Goal: Task Accomplishment & Management: Manage account settings

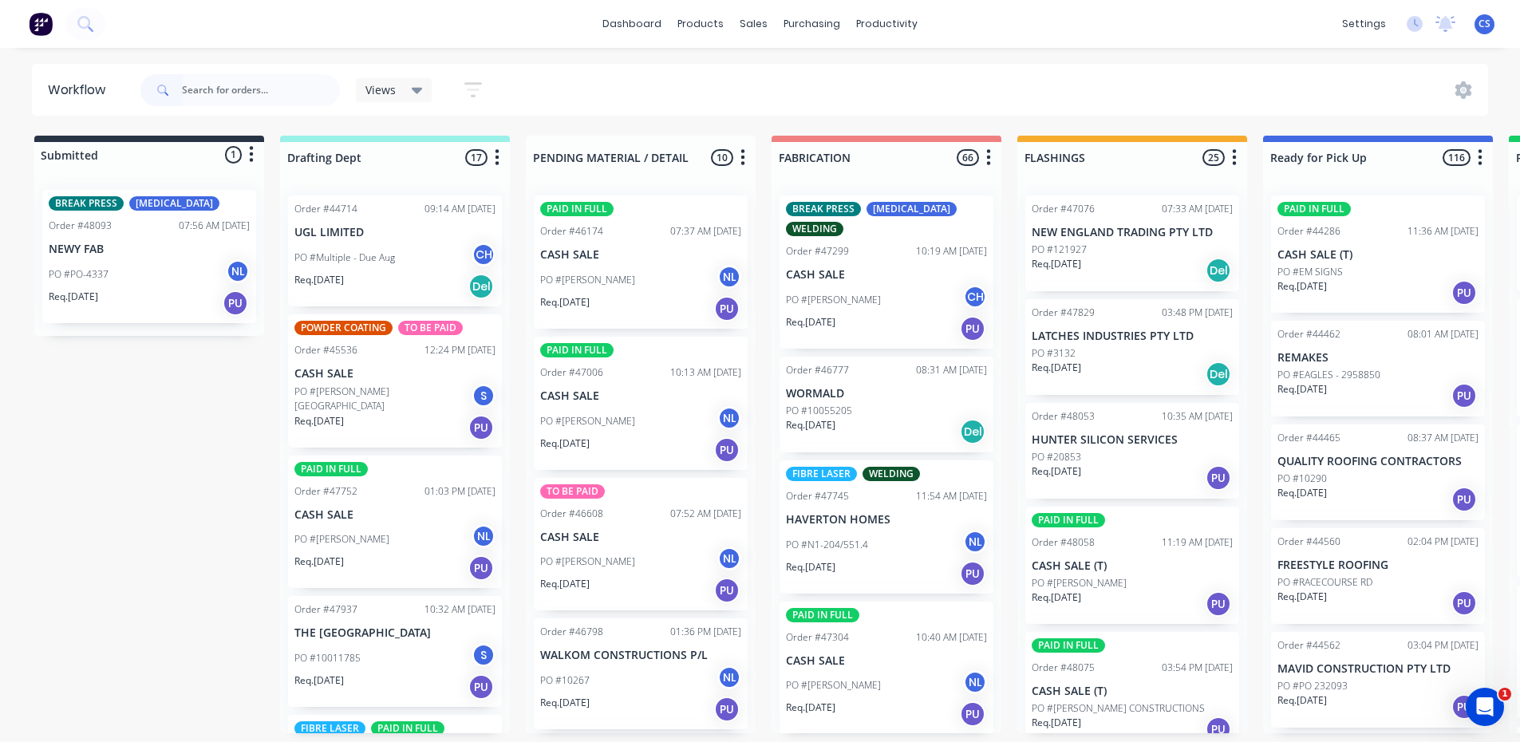
click at [255, 85] on input "text" at bounding box center [261, 90] width 158 height 32
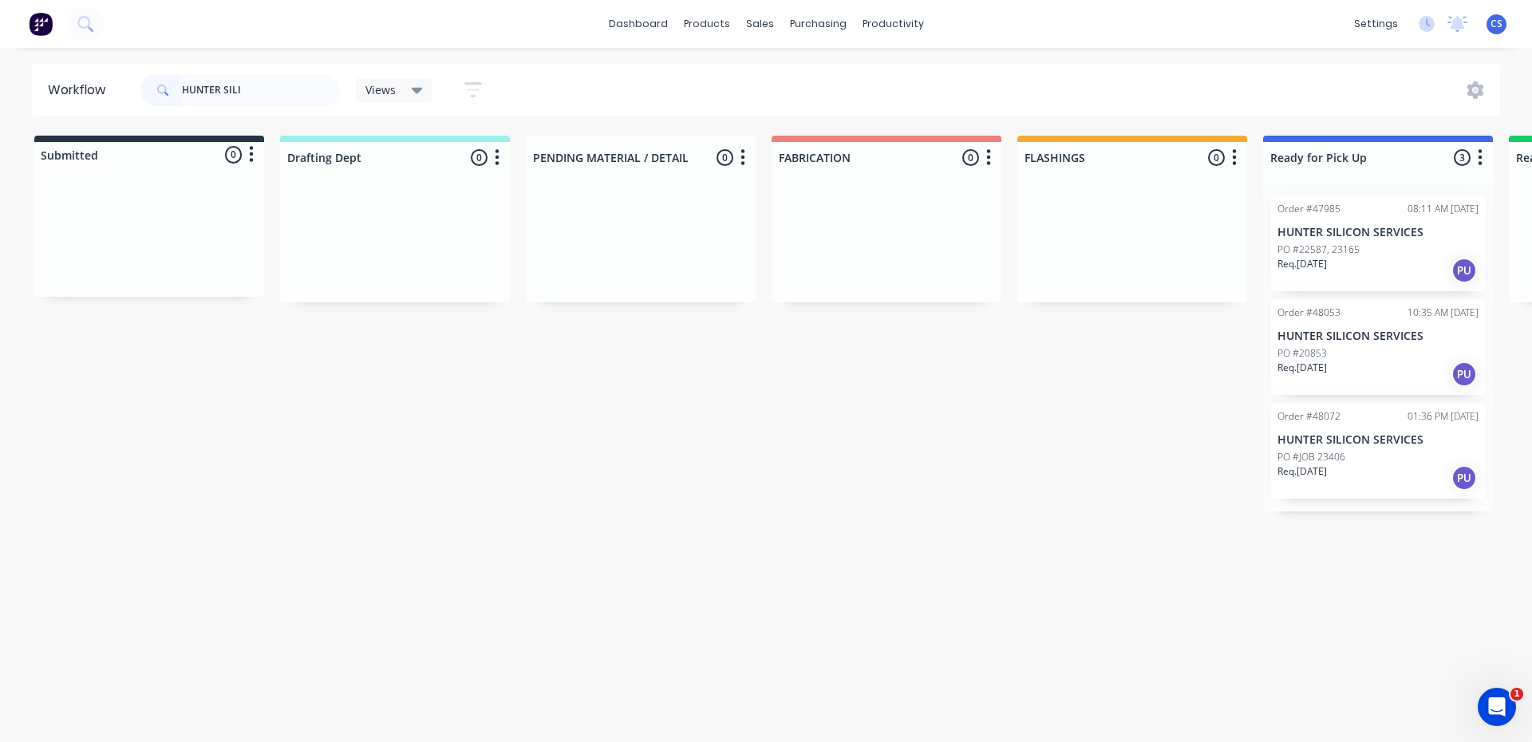
type input "HUNTER SILI"
click at [1337, 254] on p "PO #22587, 23165" at bounding box center [1318, 250] width 82 height 14
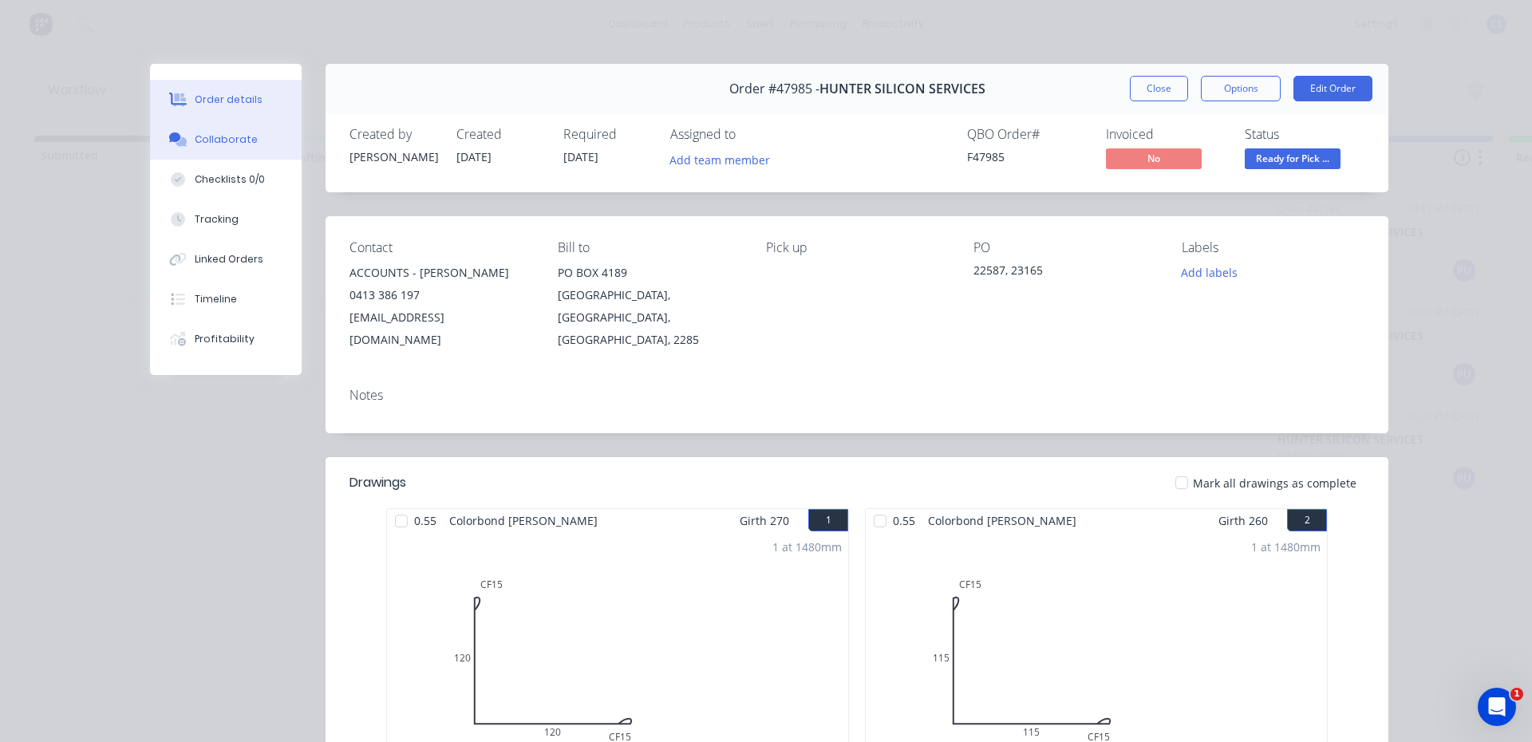
click at [195, 140] on div "Collaborate" at bounding box center [226, 139] width 63 height 14
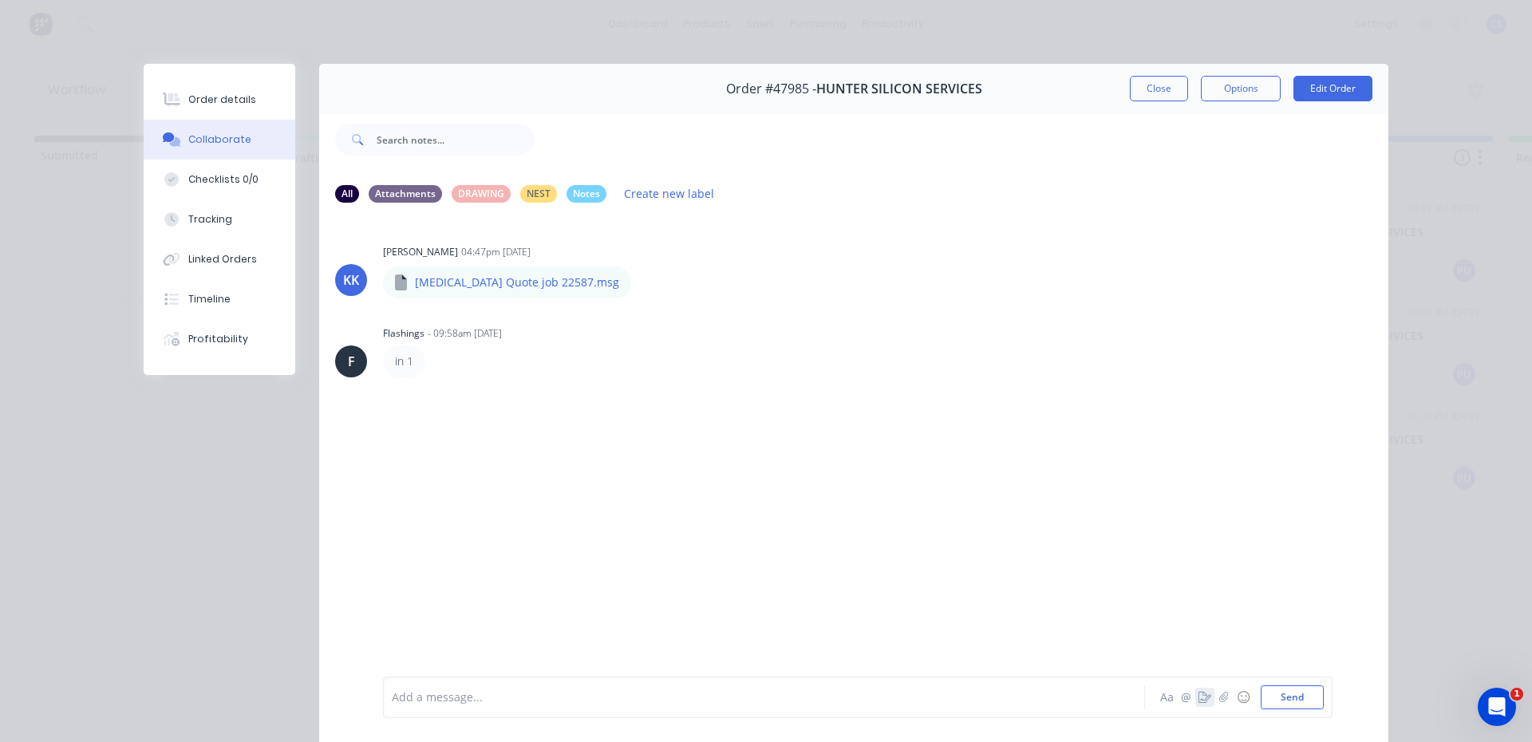
click at [1198, 699] on icon "button" at bounding box center [1204, 697] width 13 height 11
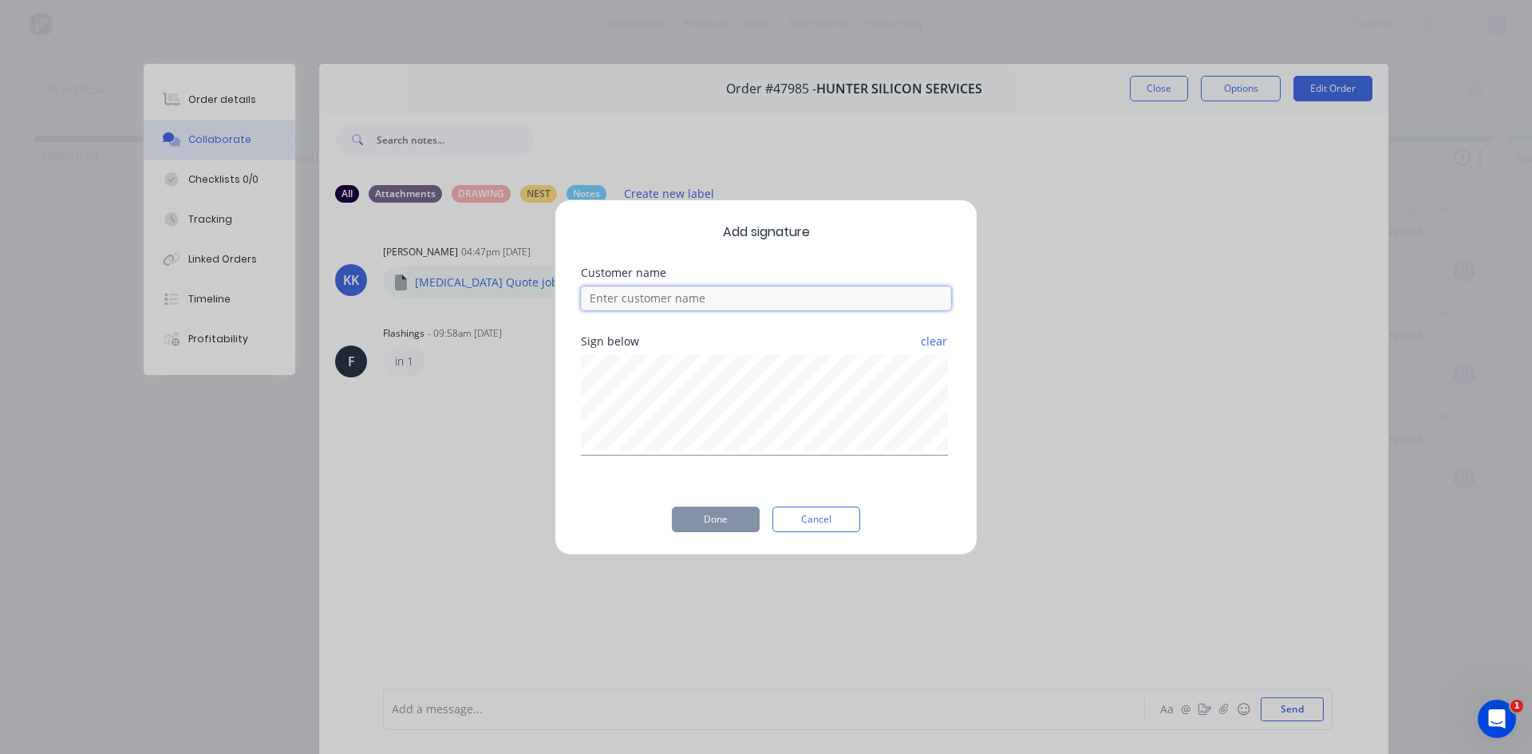
click at [738, 299] on input at bounding box center [766, 298] width 370 height 24
type input "[PERSON_NAME]"
click at [736, 514] on button "Done" at bounding box center [716, 520] width 88 height 26
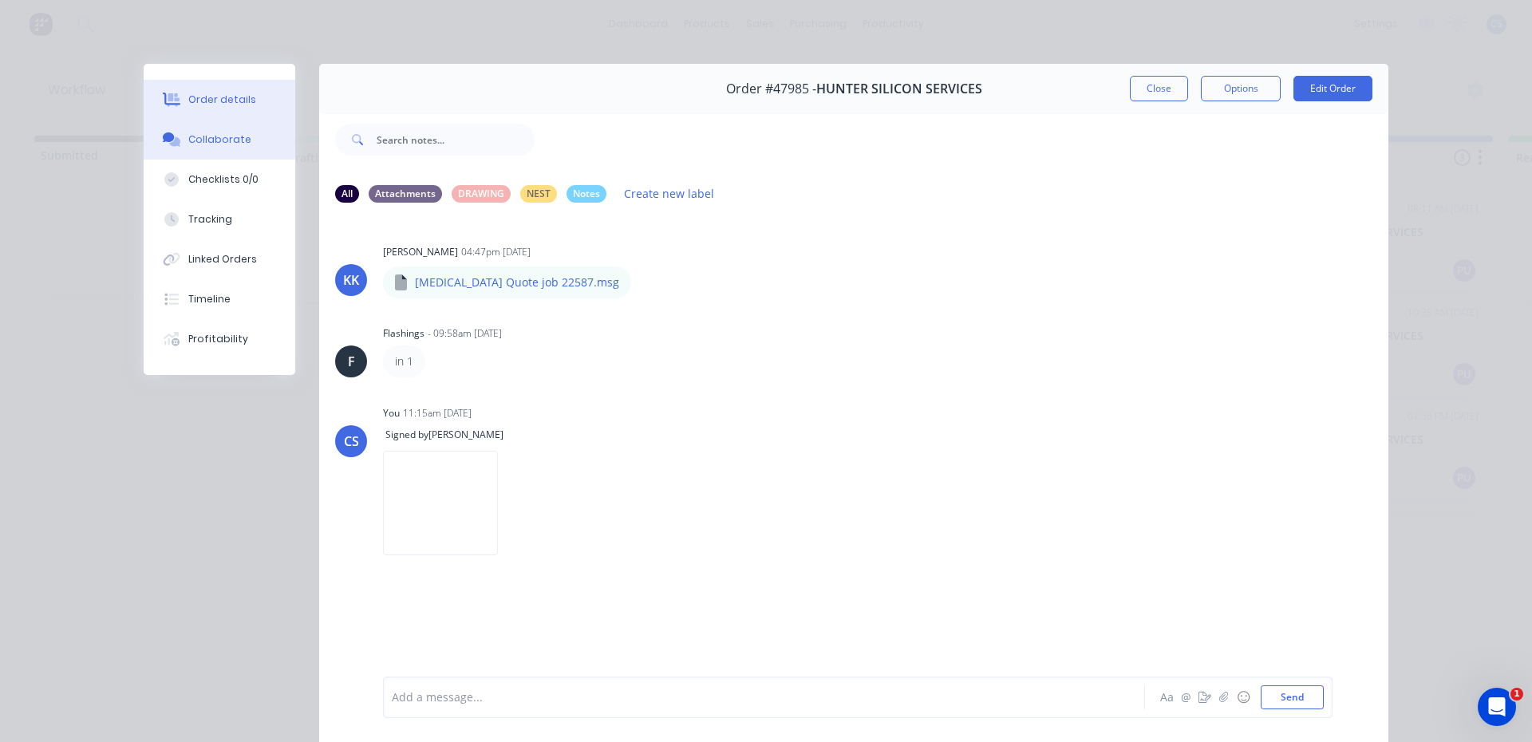
click at [188, 98] on div "Order details" at bounding box center [222, 100] width 68 height 14
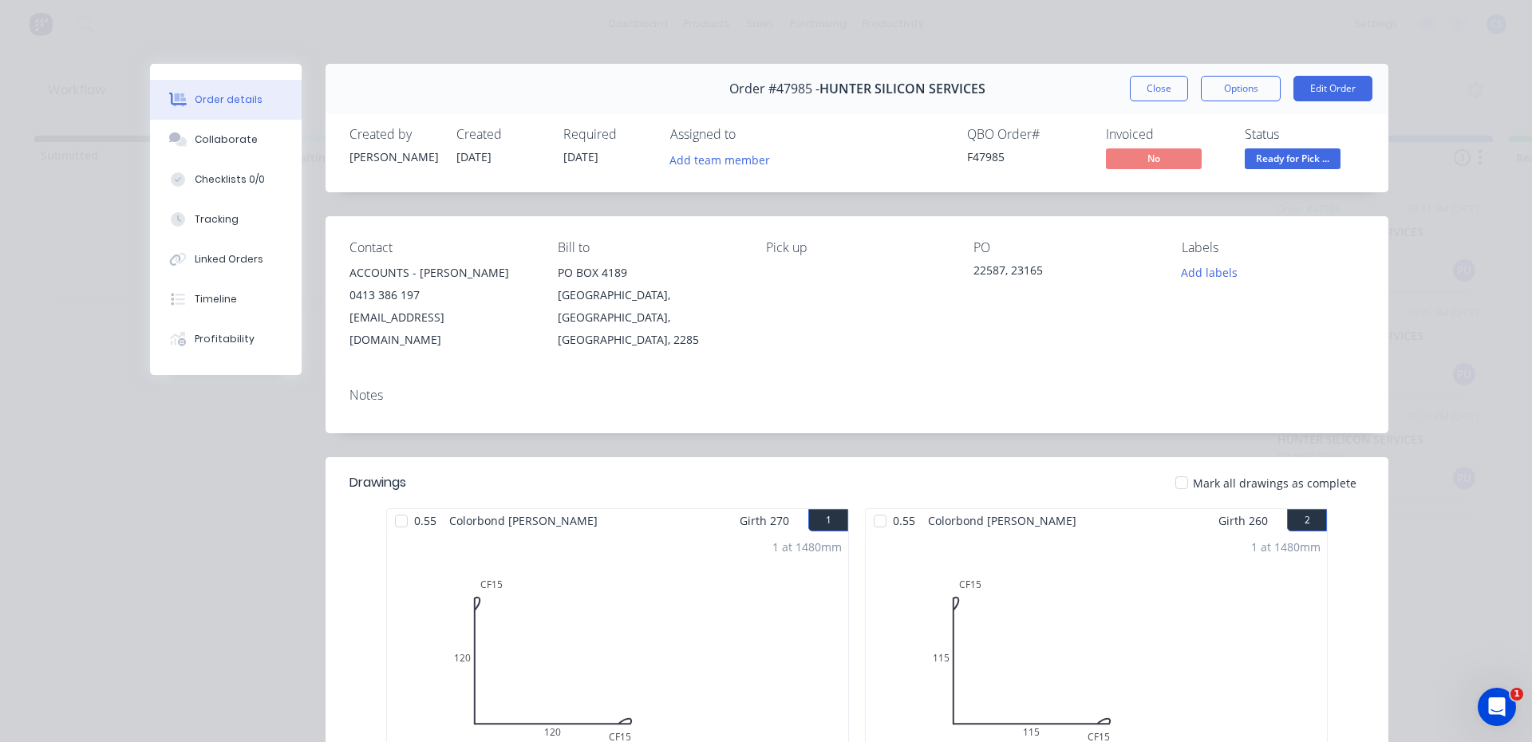
click at [1265, 152] on span "Ready for Pick ..." at bounding box center [1293, 158] width 96 height 20
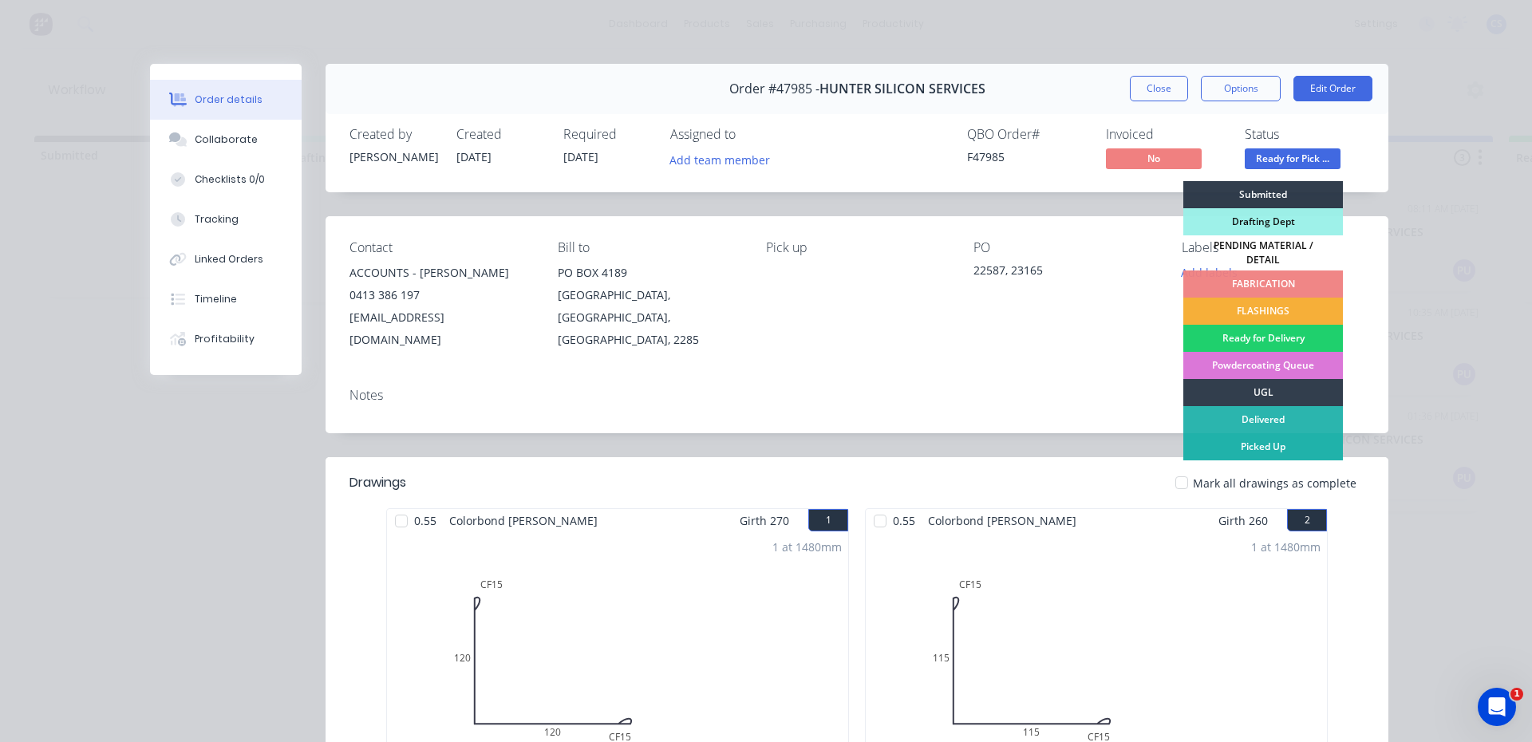
click at [1254, 444] on div "Picked Up" at bounding box center [1263, 446] width 160 height 27
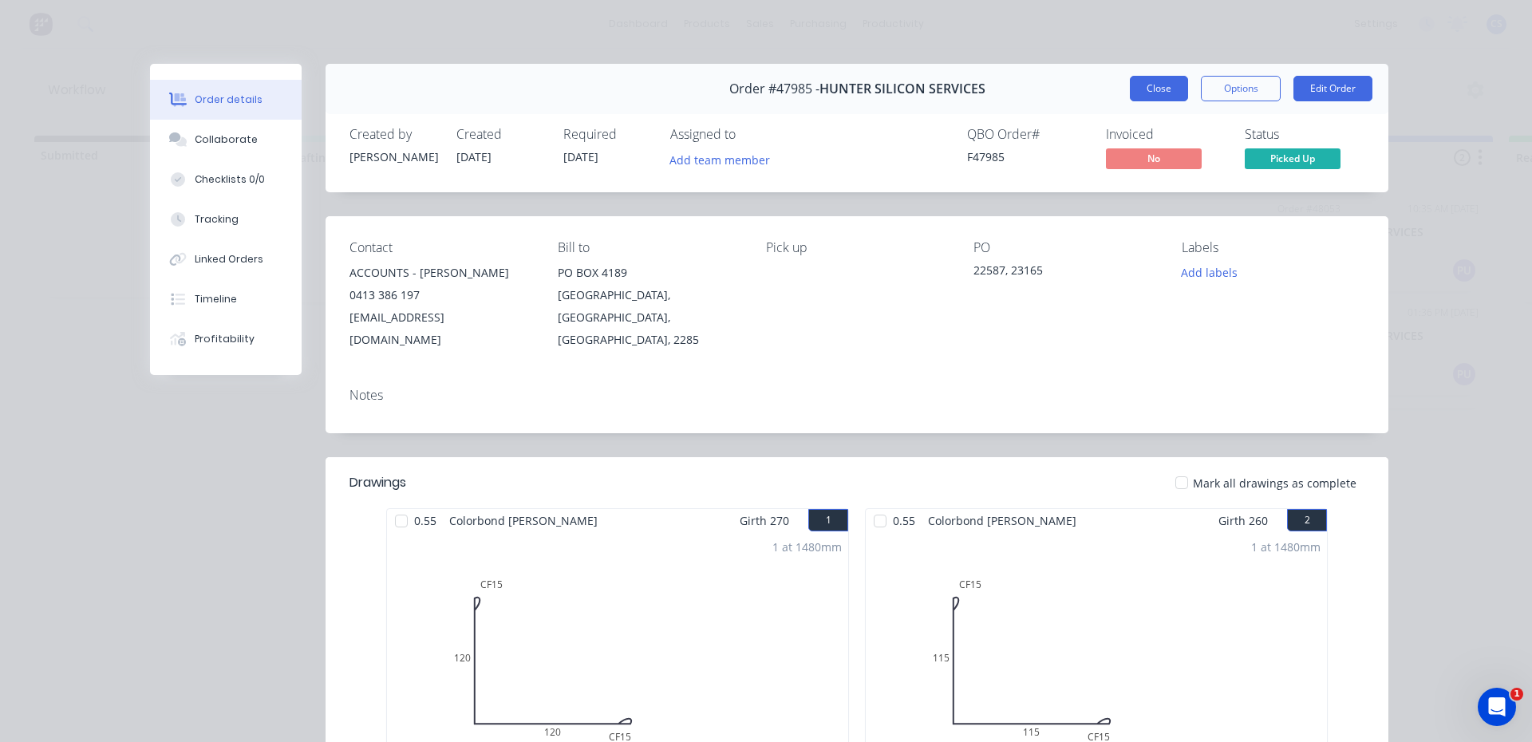
click at [1141, 77] on button "Close" at bounding box center [1159, 89] width 58 height 26
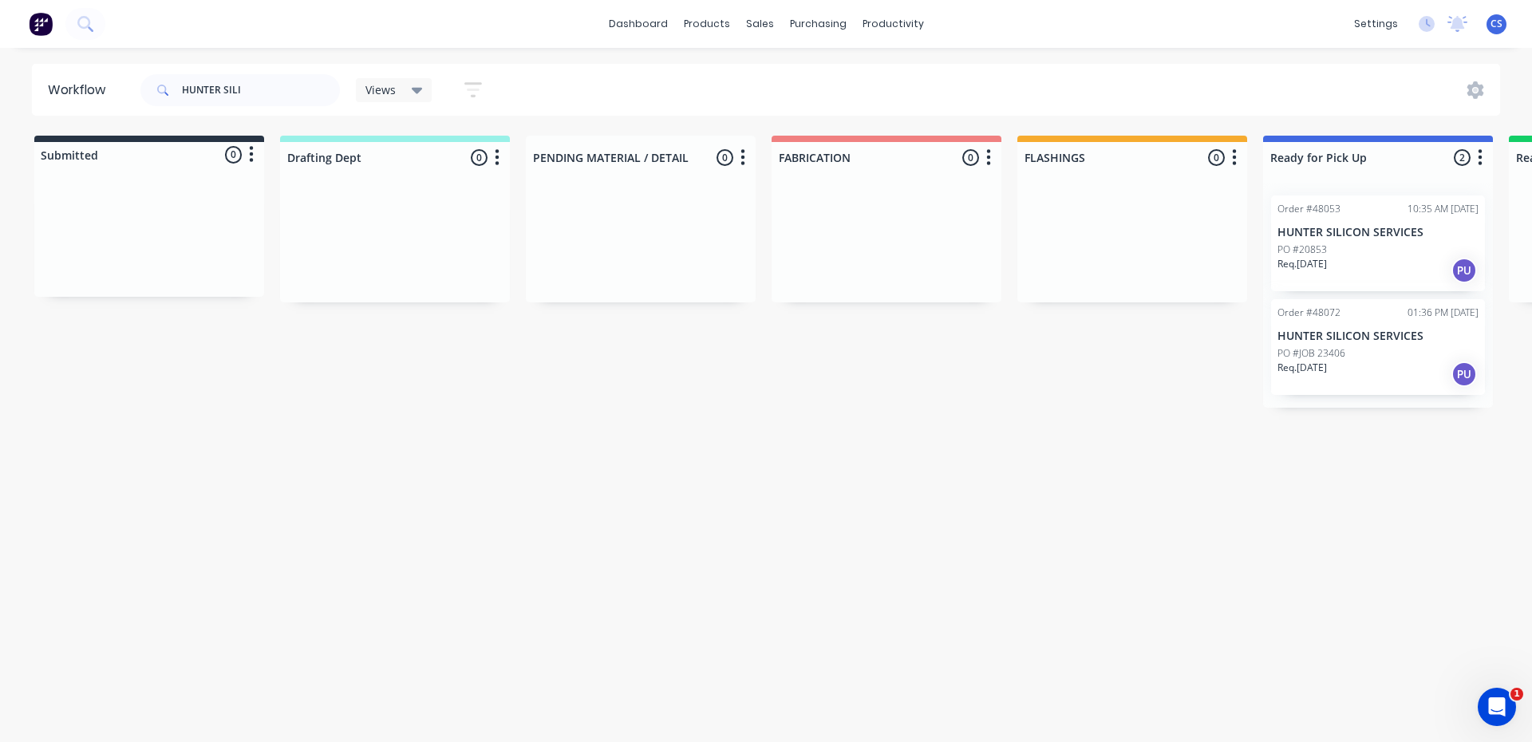
click at [1319, 231] on p "HUNTER SILICON SERVICES" at bounding box center [1377, 233] width 201 height 14
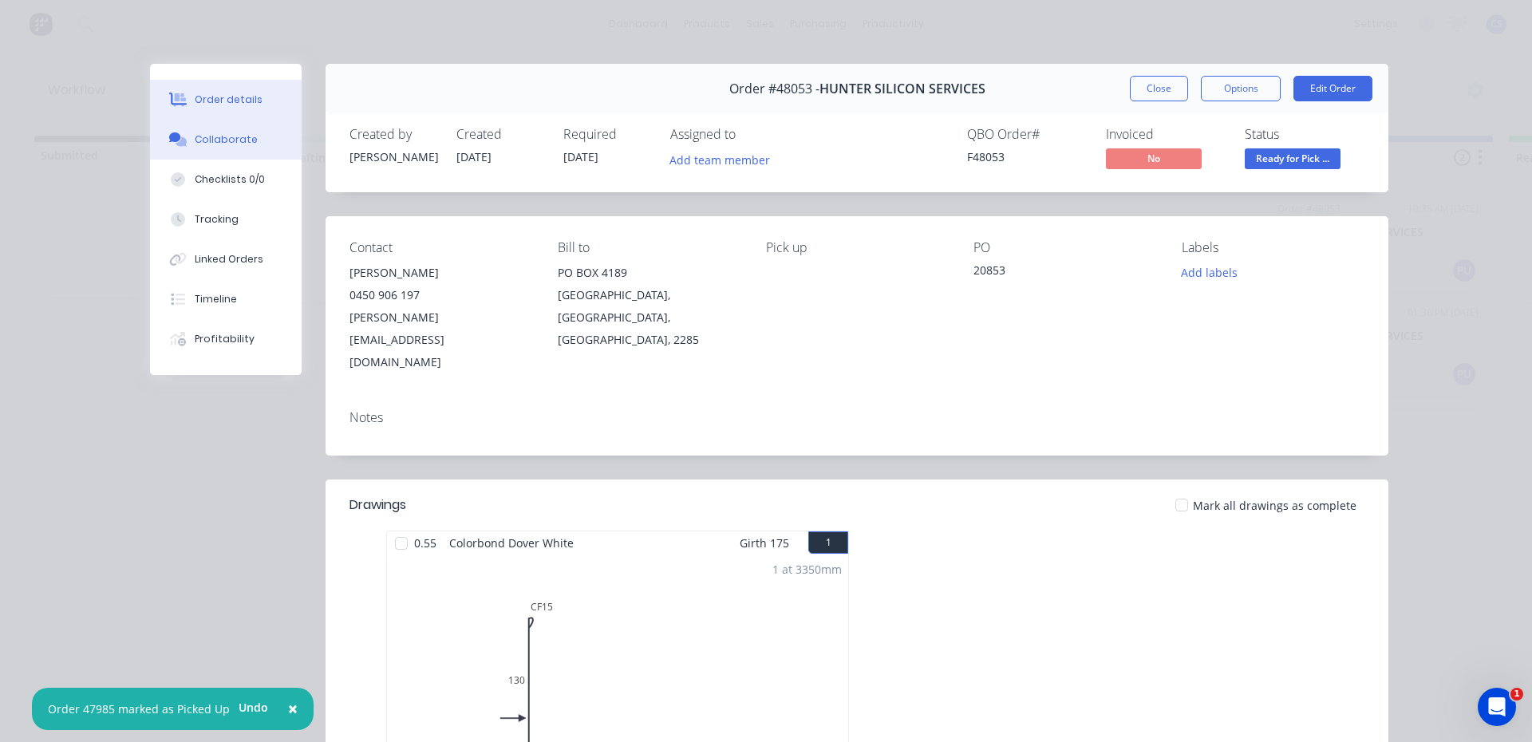
click at [175, 129] on button "Collaborate" at bounding box center [226, 140] width 152 height 40
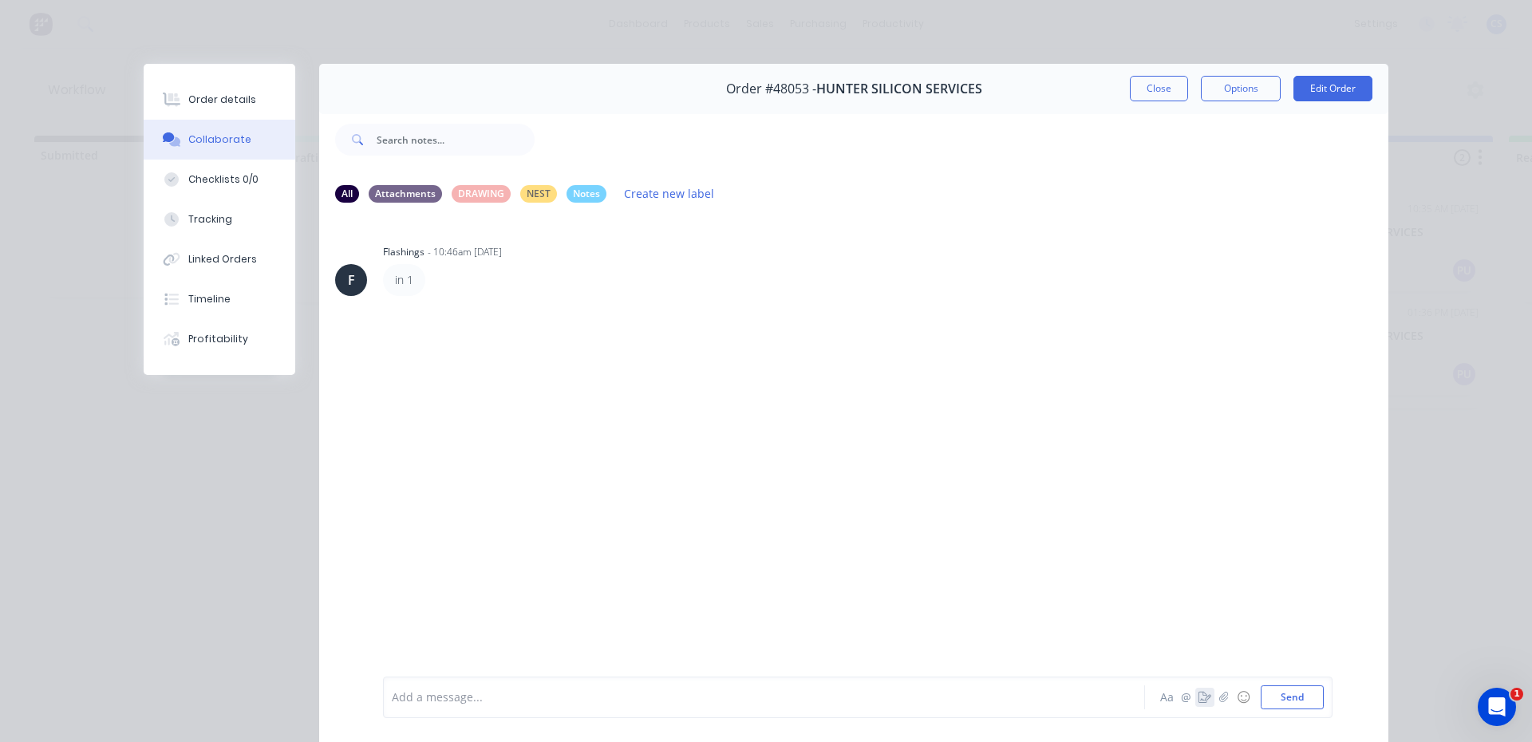
click at [1198, 702] on icon "button" at bounding box center [1204, 697] width 13 height 11
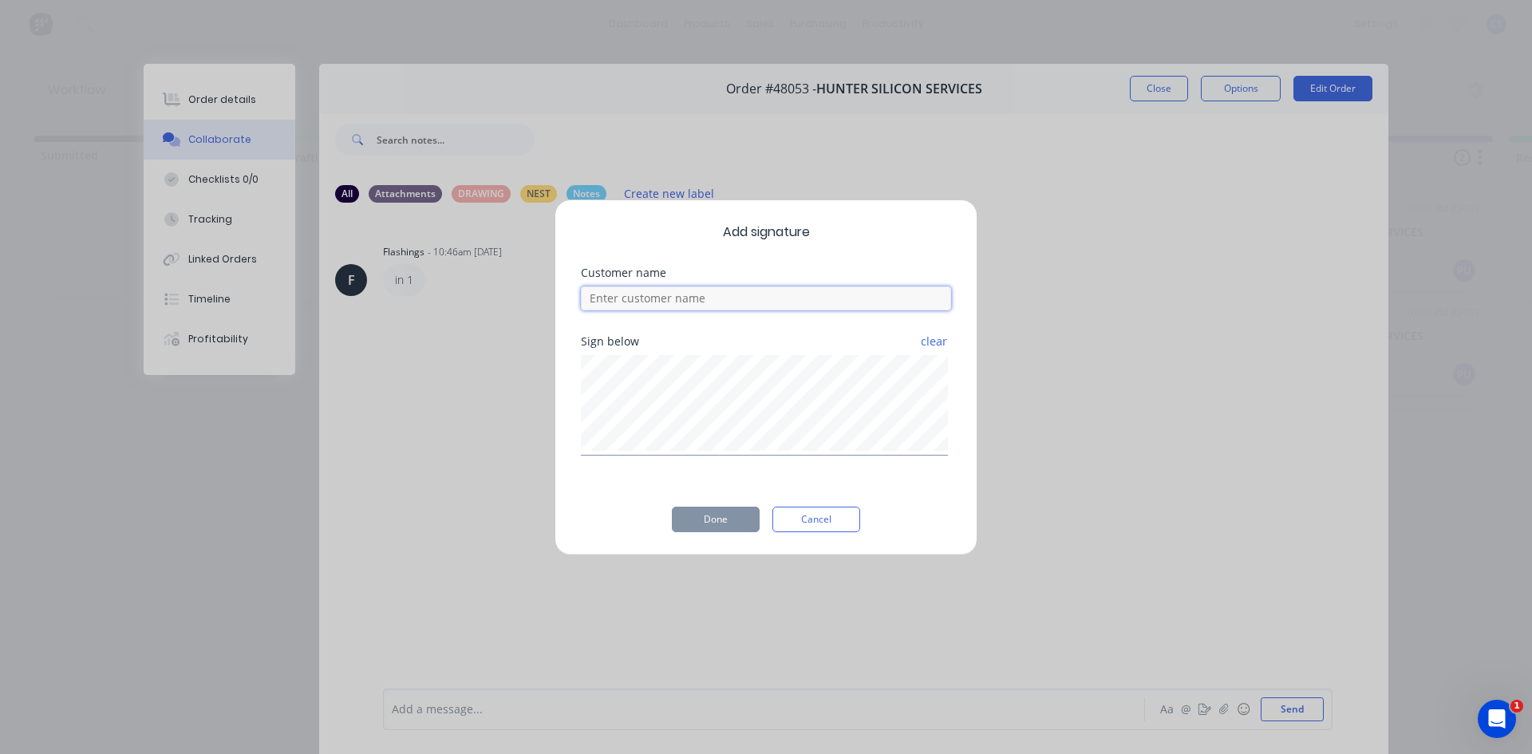
click at [750, 290] on input at bounding box center [766, 298] width 370 height 24
type input "[PERSON_NAME]"
click at [732, 526] on button "Done" at bounding box center [716, 520] width 88 height 26
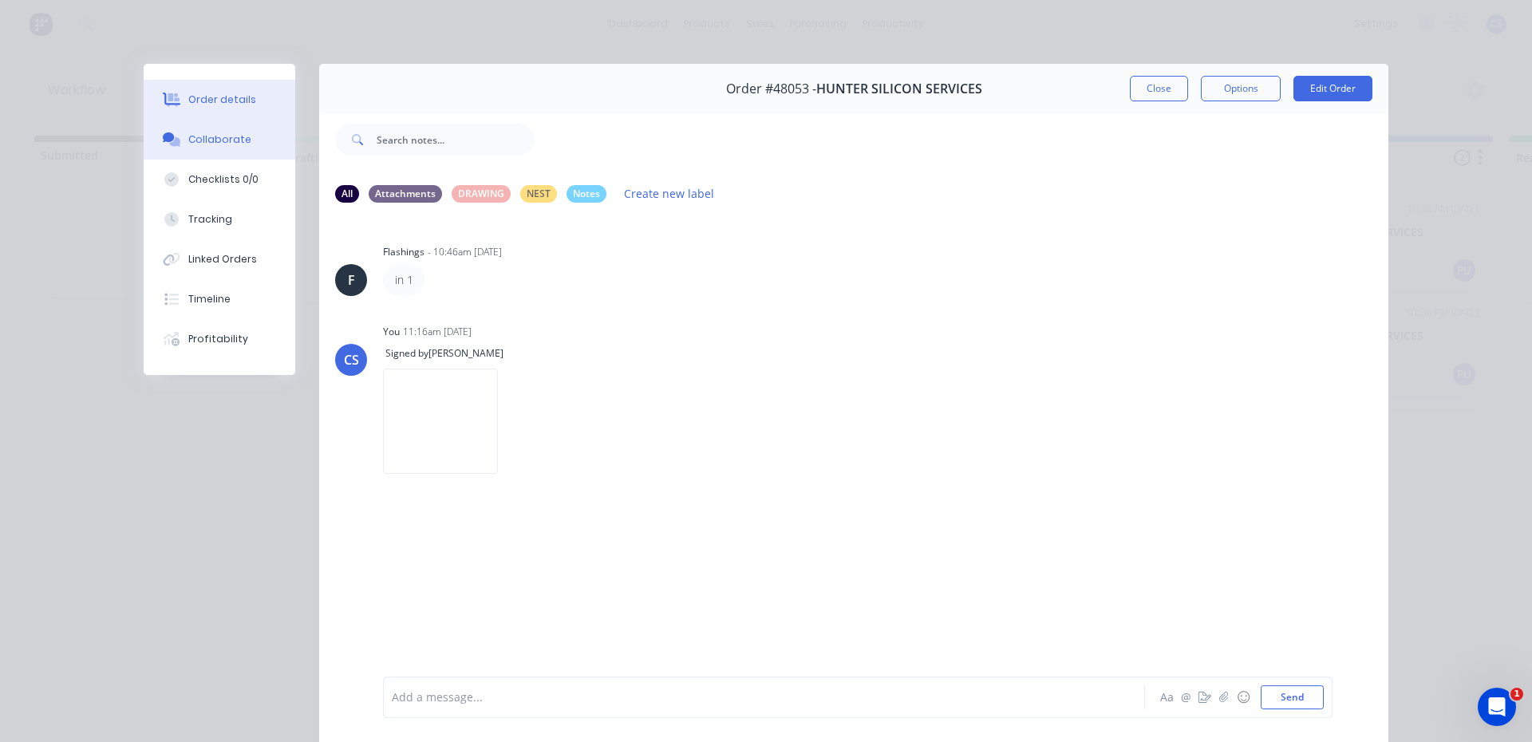
click at [212, 101] on div "Order details" at bounding box center [222, 100] width 68 height 14
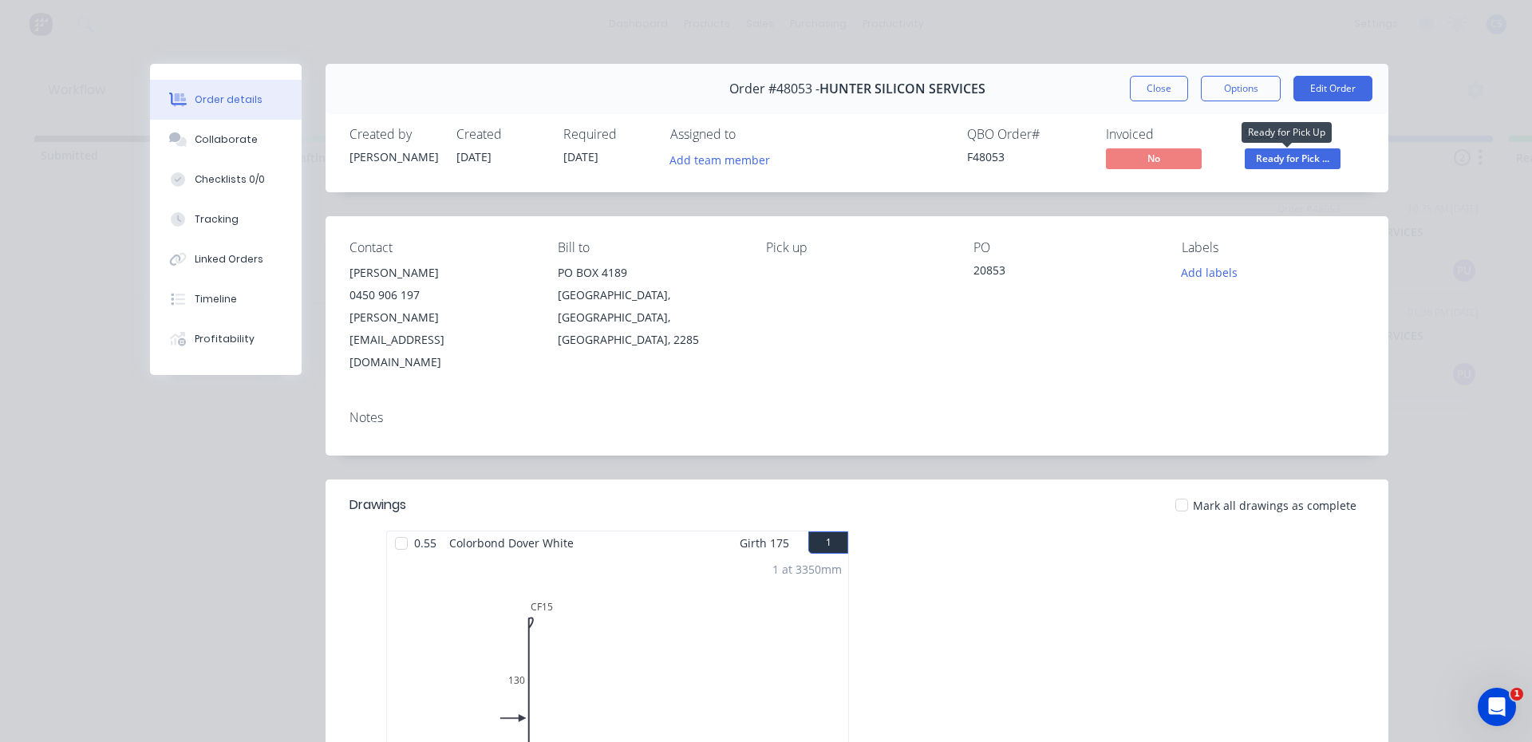
drag, startPoint x: 1300, startPoint y: 162, endPoint x: 1293, endPoint y: 179, distance: 18.2
click at [1300, 161] on span "Ready for Pick ..." at bounding box center [1293, 158] width 96 height 20
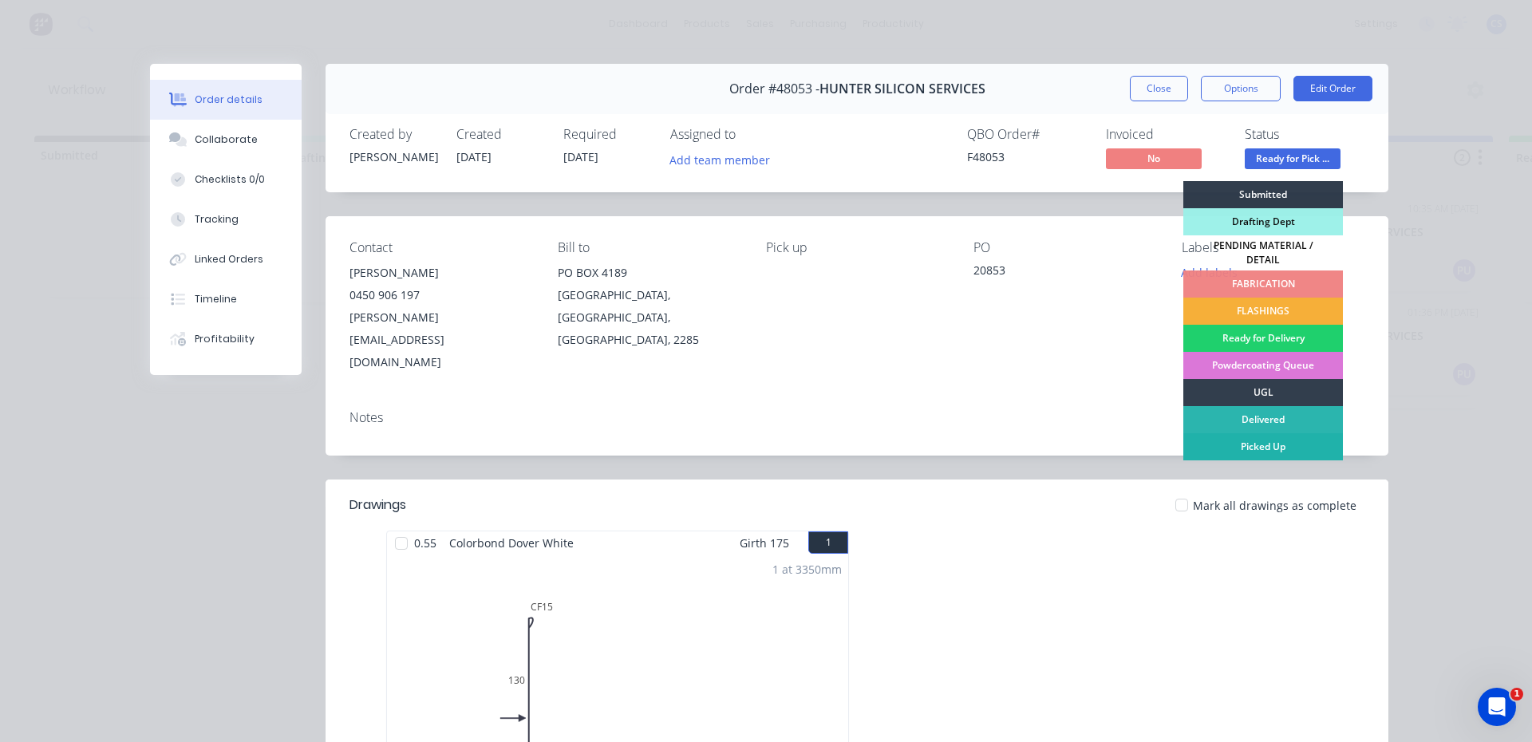
click at [1244, 447] on div "Picked Up" at bounding box center [1263, 446] width 160 height 27
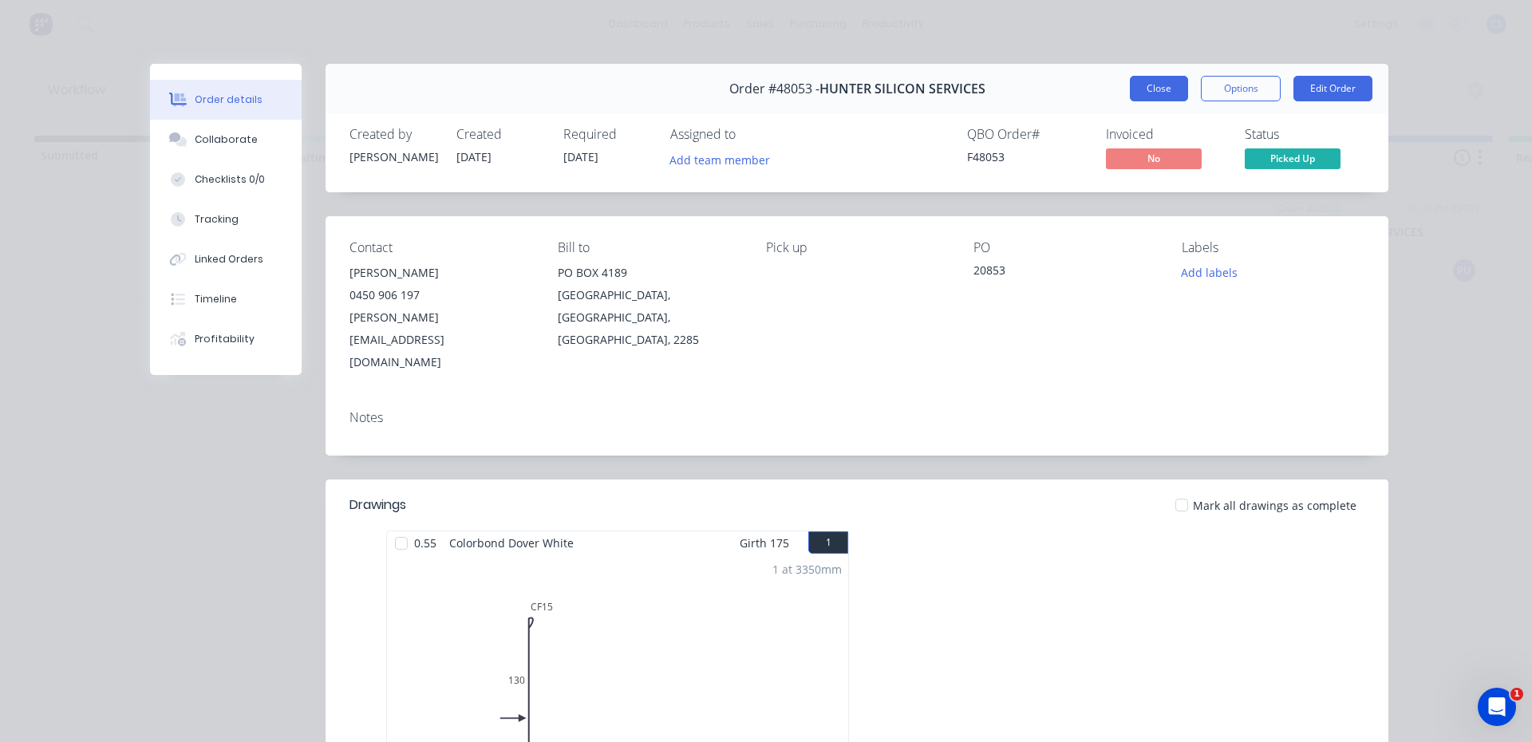
click at [1130, 86] on button "Close" at bounding box center [1159, 89] width 58 height 26
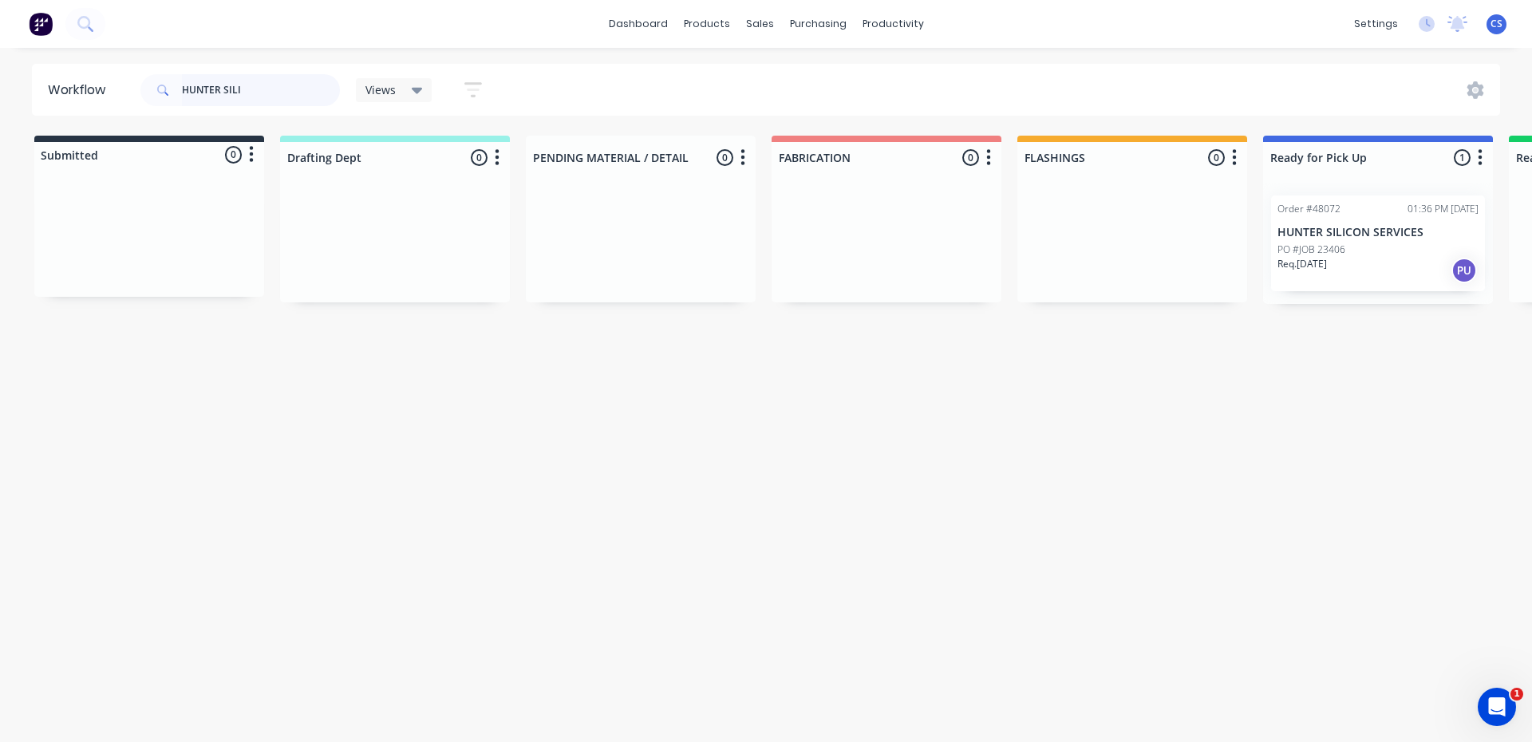
drag, startPoint x: 260, startPoint y: 97, endPoint x: 90, endPoint y: 70, distance: 172.0
click at [90, 70] on header "Workflow HUNTER SILI Views Save new view None (Default) edit Nilesh edit Produc…" at bounding box center [766, 90] width 1469 height 52
click at [1391, 244] on div "PO #JOB 23406" at bounding box center [1377, 250] width 201 height 14
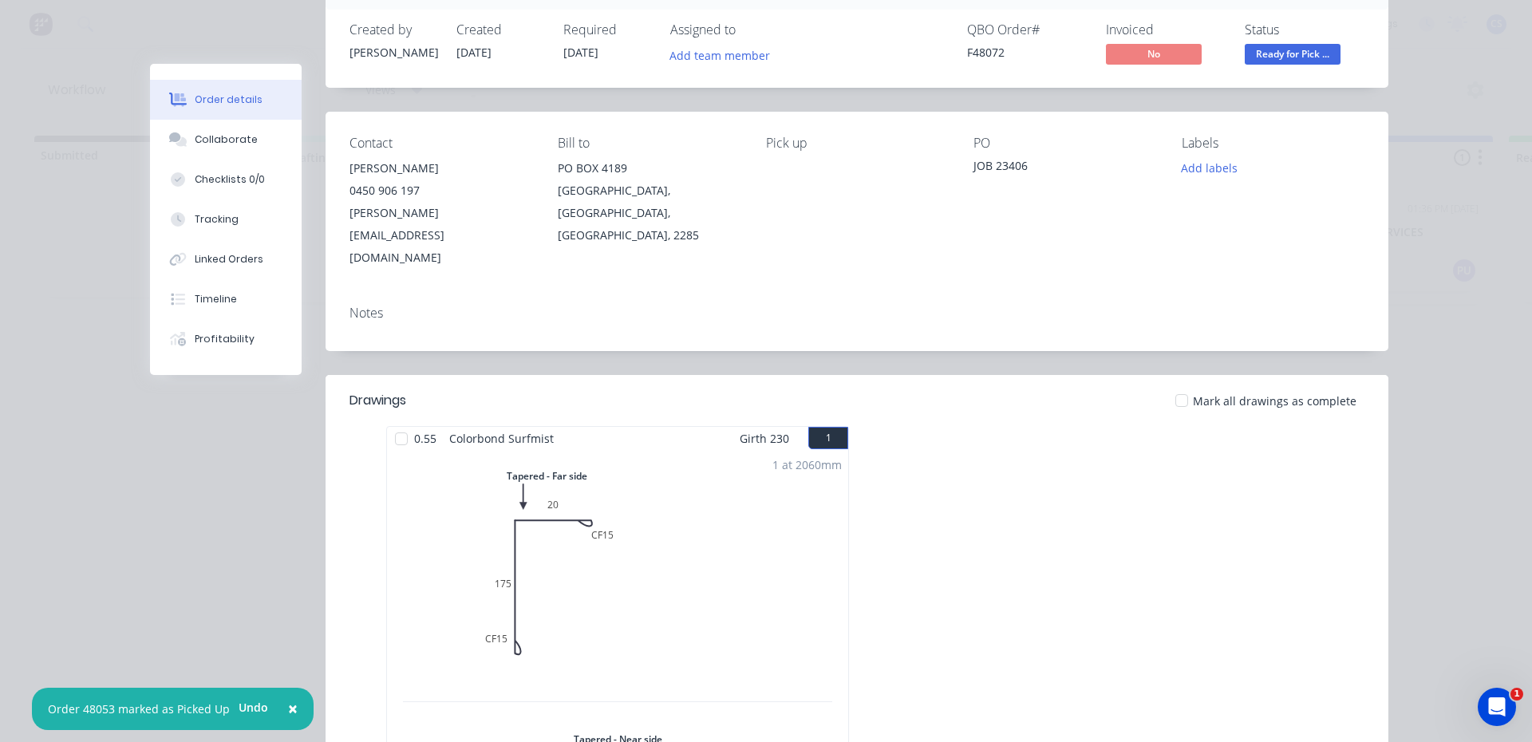
scroll to position [319, 0]
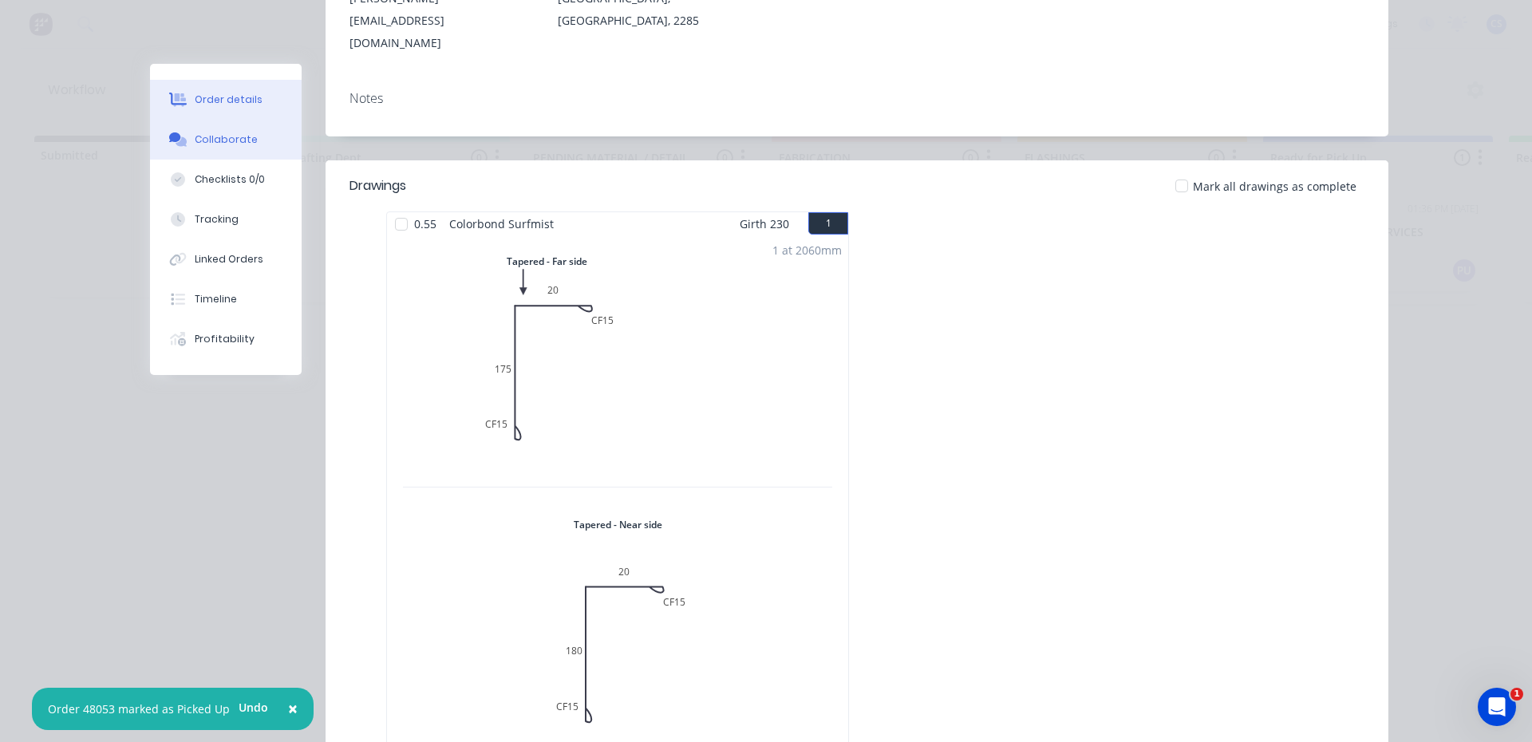
click at [236, 141] on div "Collaborate" at bounding box center [226, 139] width 63 height 14
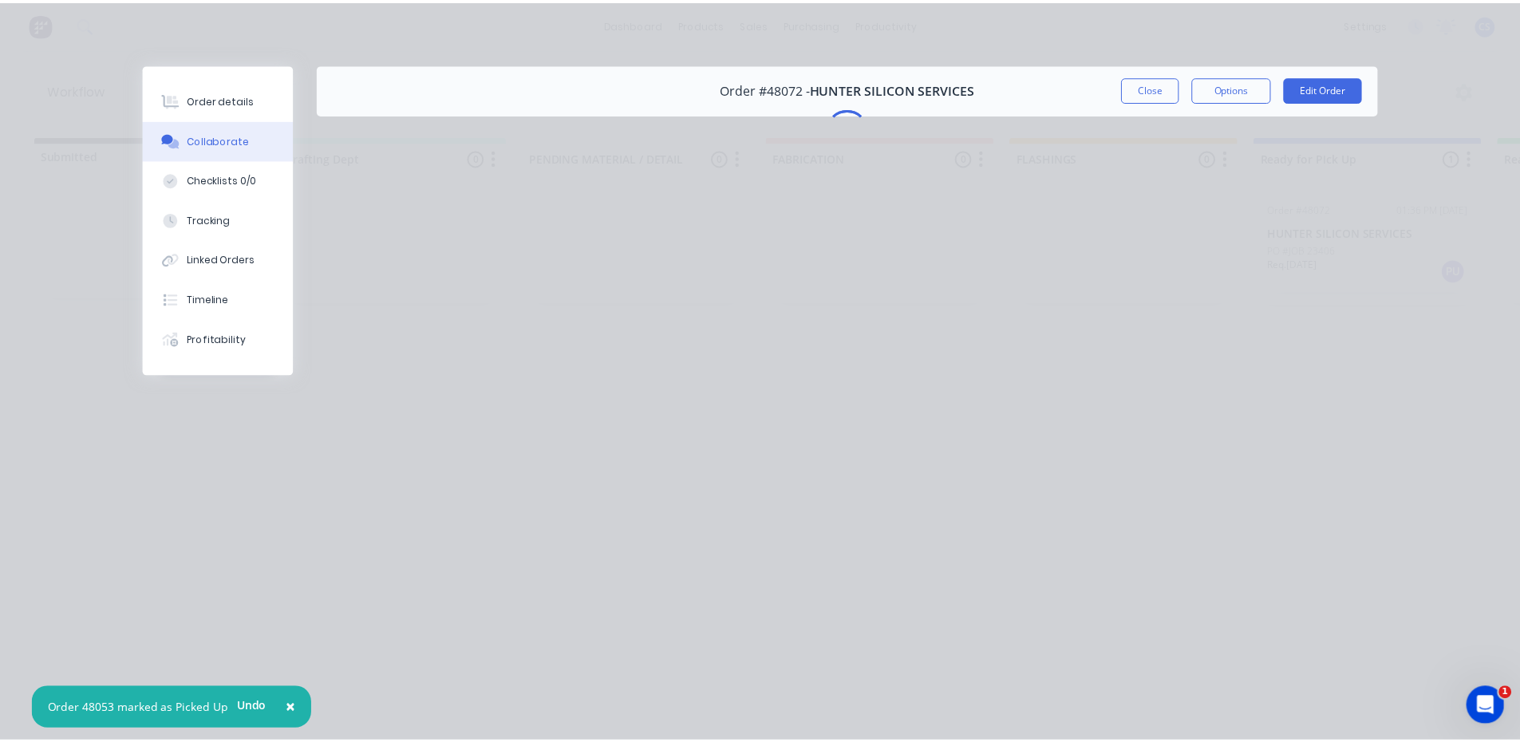
scroll to position [0, 0]
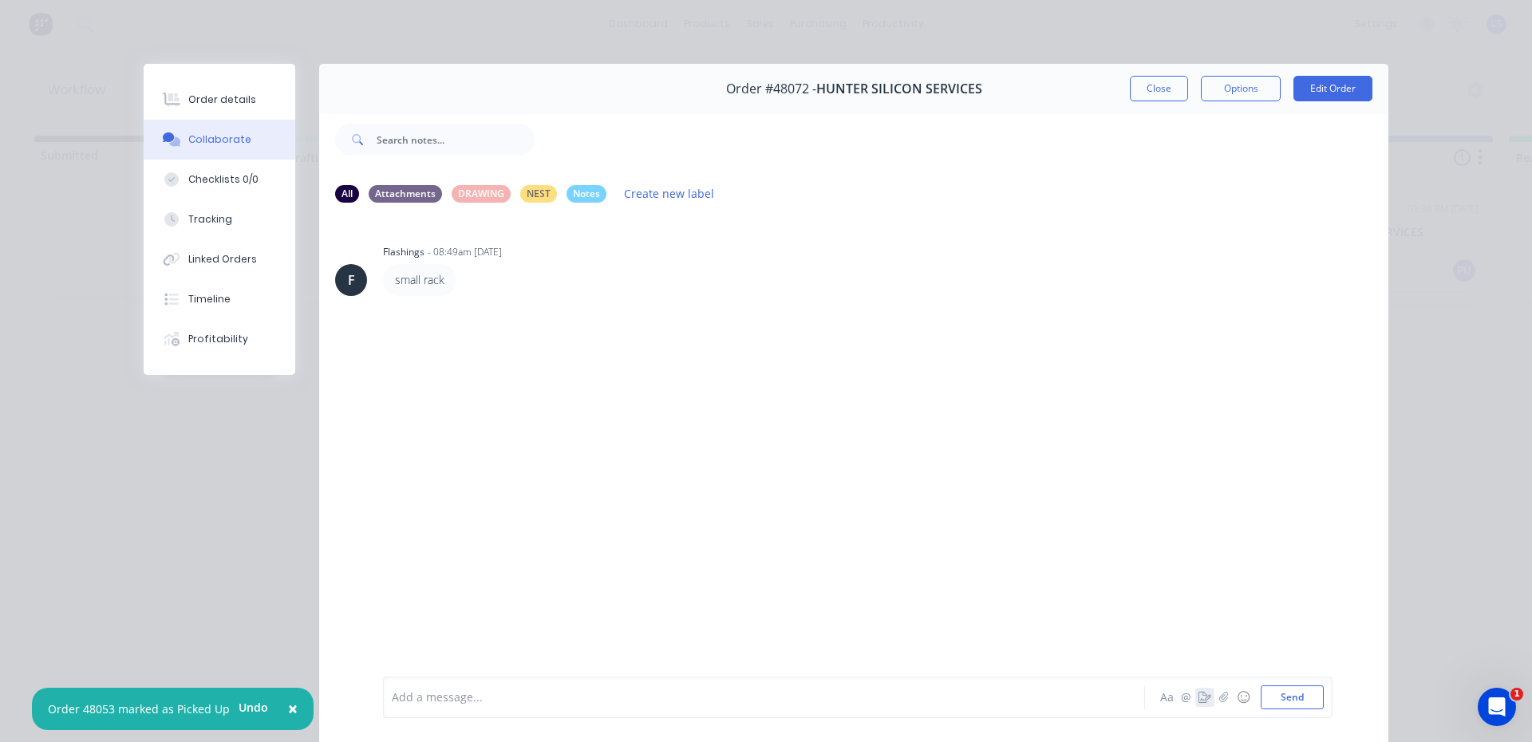
click at [1198, 700] on icon "button" at bounding box center [1204, 697] width 13 height 11
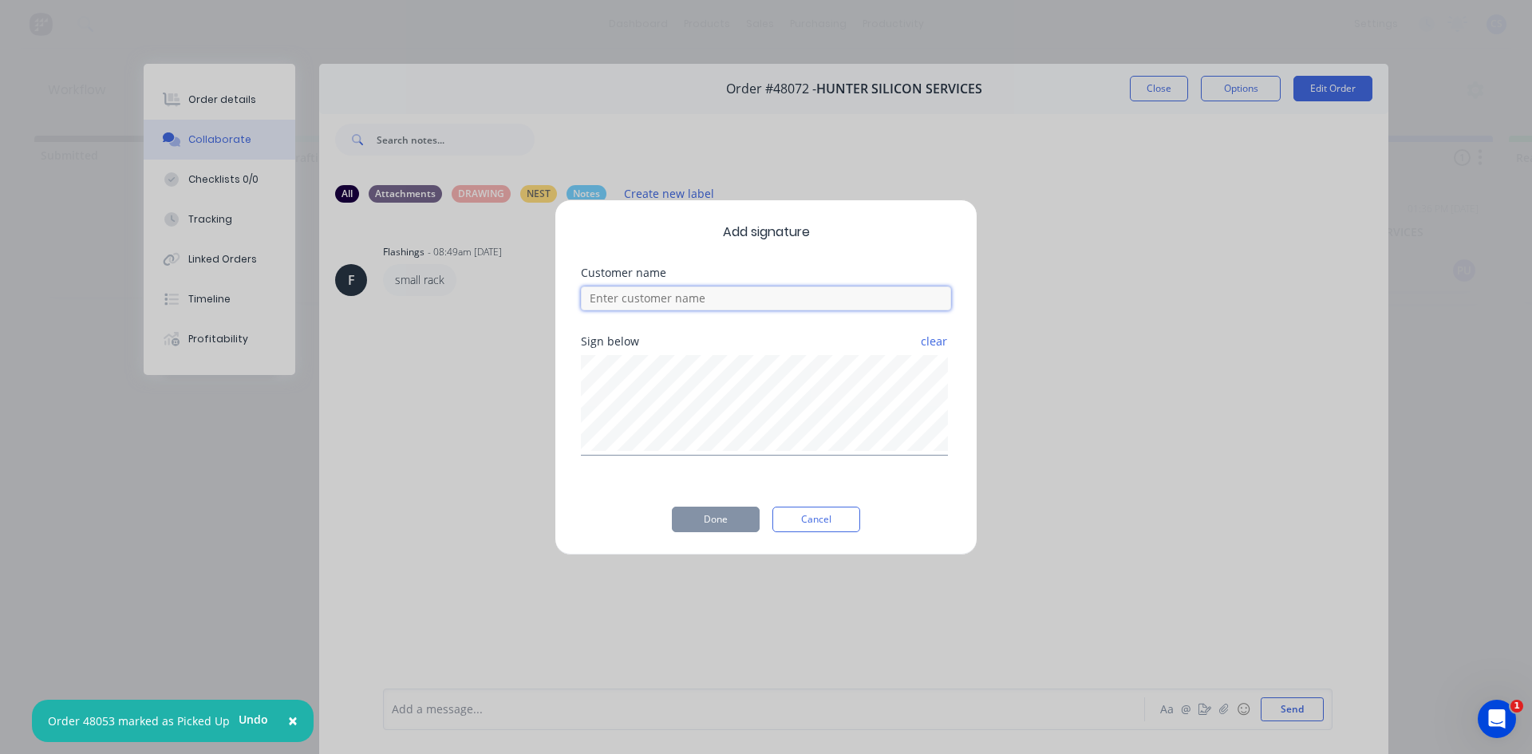
click at [624, 294] on input at bounding box center [766, 298] width 370 height 24
type input "[PERSON_NAME]"
click at [731, 512] on button "Done" at bounding box center [716, 520] width 88 height 26
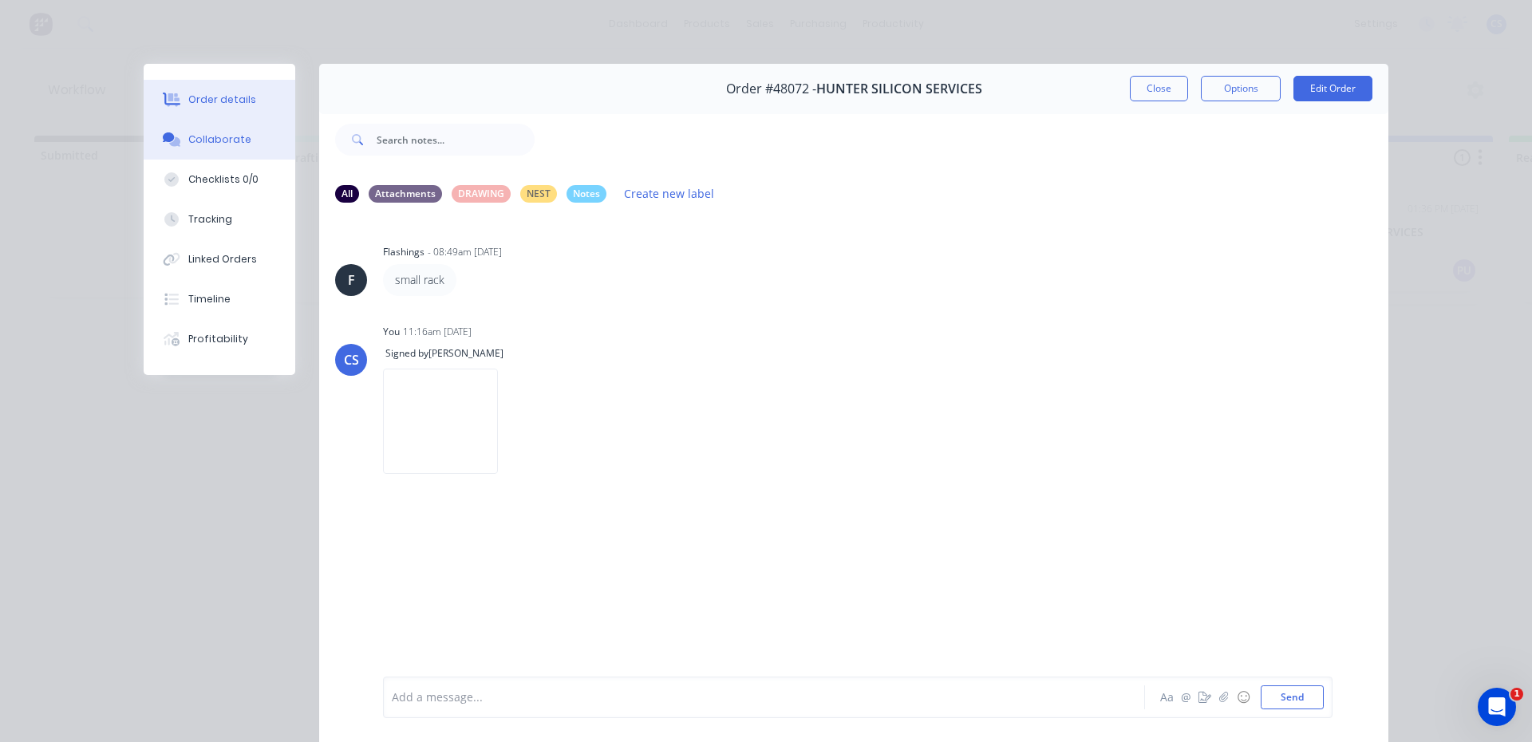
click at [235, 97] on div "Order details" at bounding box center [222, 100] width 68 height 14
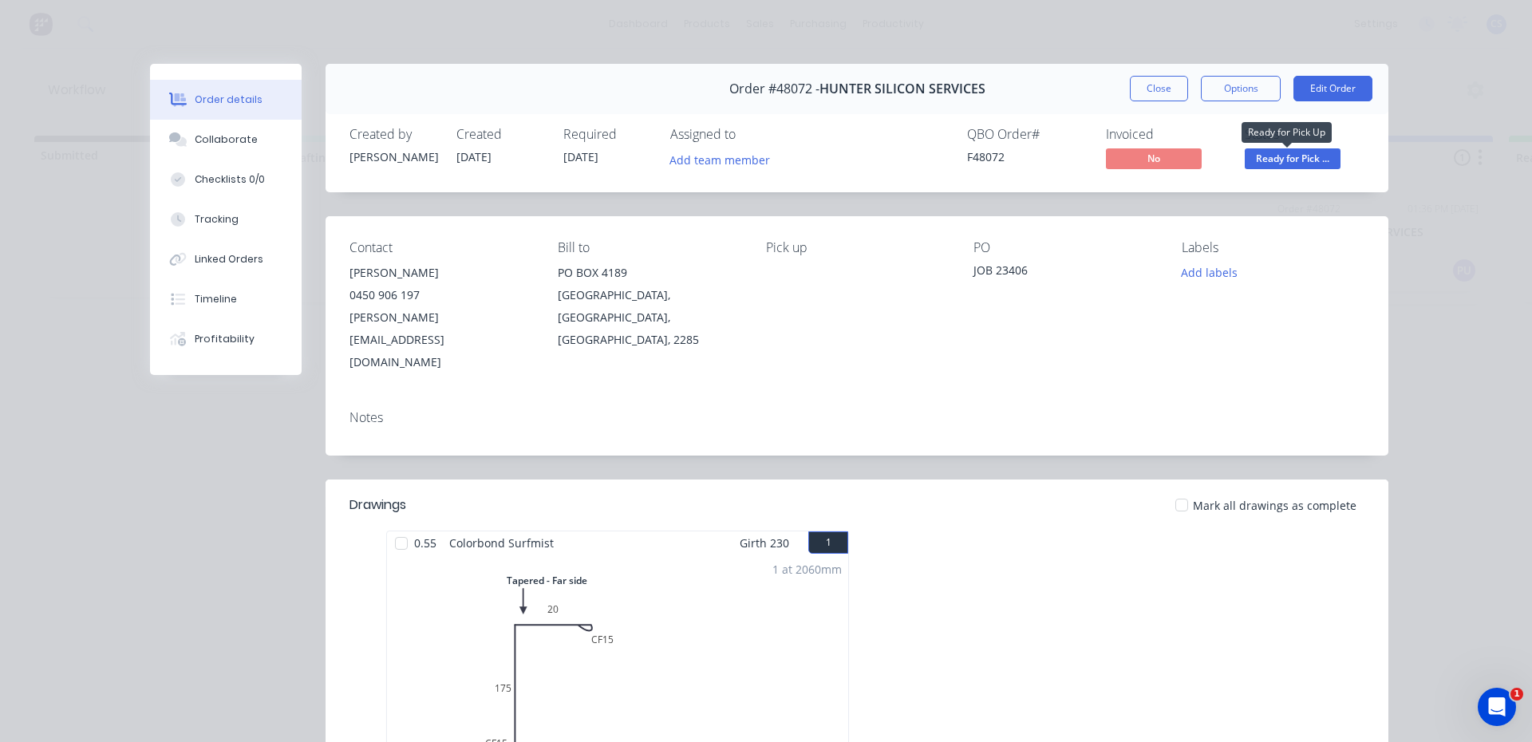
click at [1290, 156] on span "Ready for Pick ..." at bounding box center [1293, 158] width 96 height 20
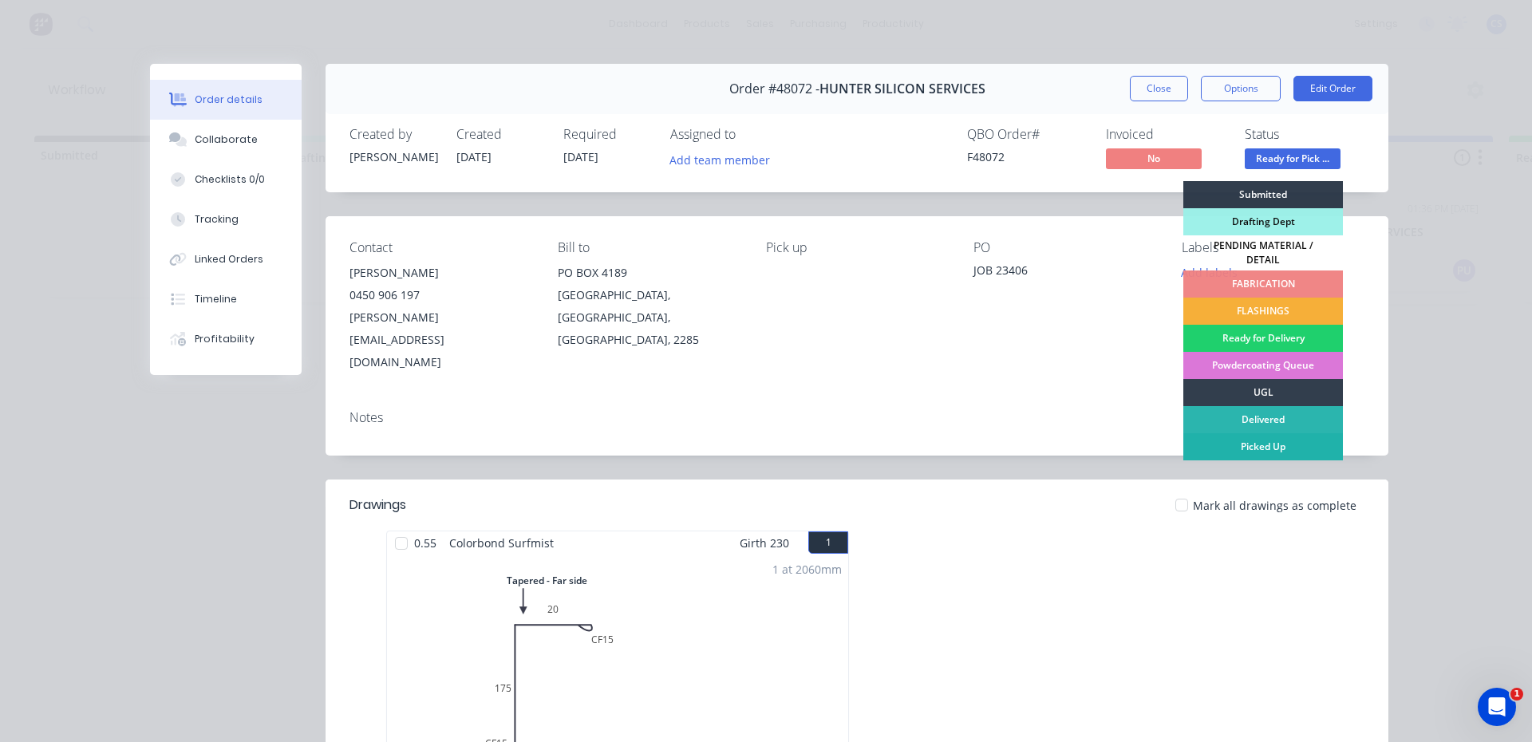
drag, startPoint x: 1265, startPoint y: 435, endPoint x: 1531, endPoint y: 420, distance: 266.1
click at [1266, 434] on div "Picked Up" at bounding box center [1263, 446] width 160 height 27
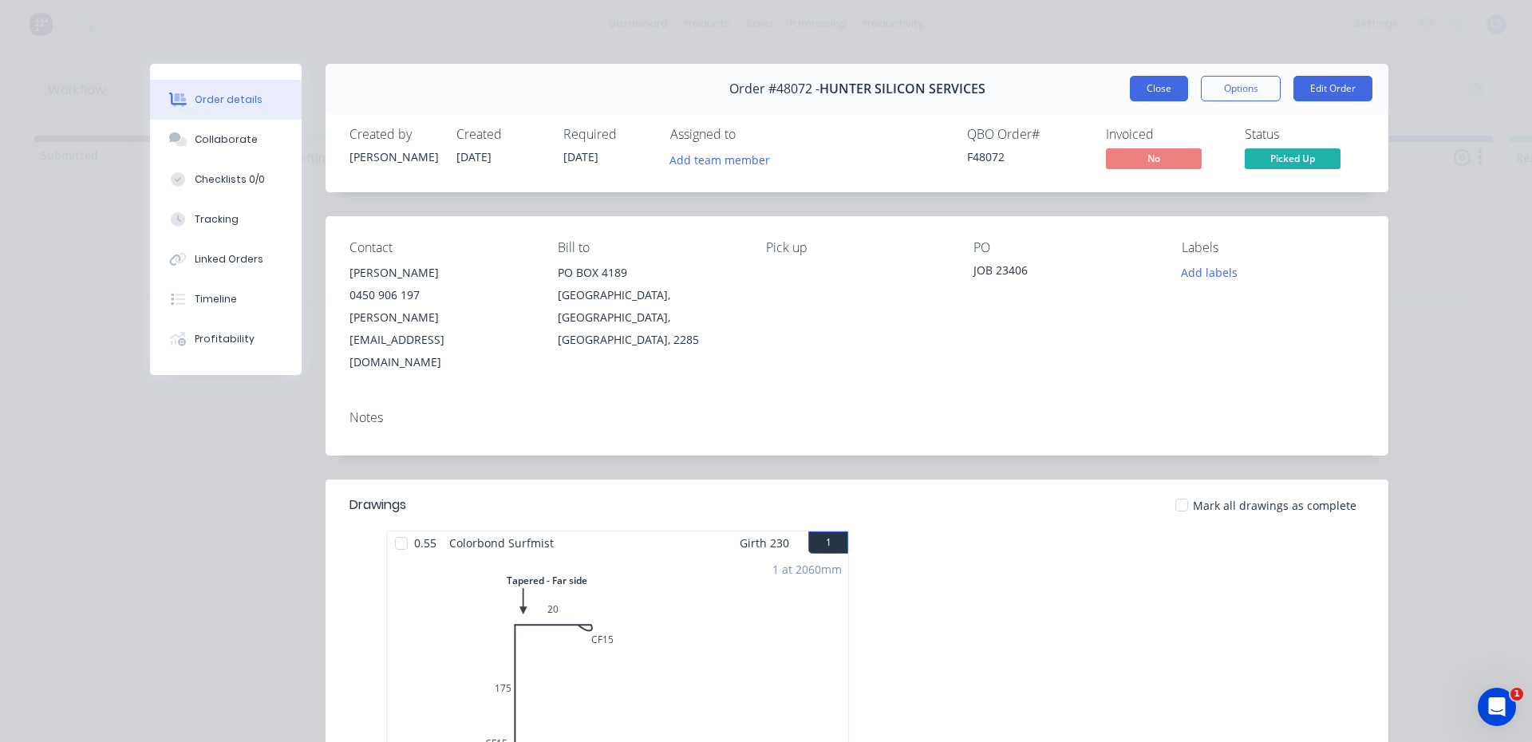
click at [1157, 85] on button "Close" at bounding box center [1159, 89] width 58 height 26
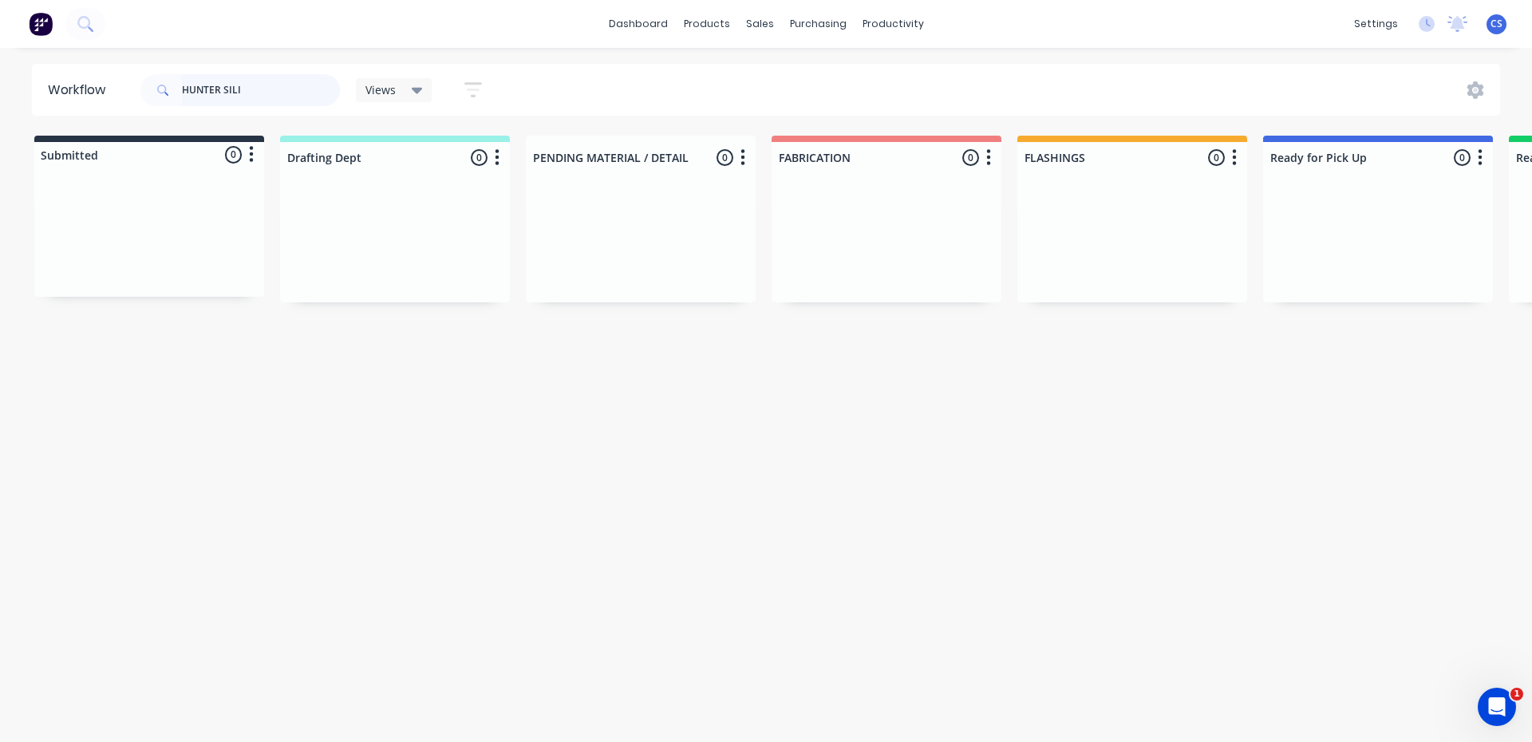
click at [248, 82] on input "HUNTER SILI" at bounding box center [261, 90] width 158 height 32
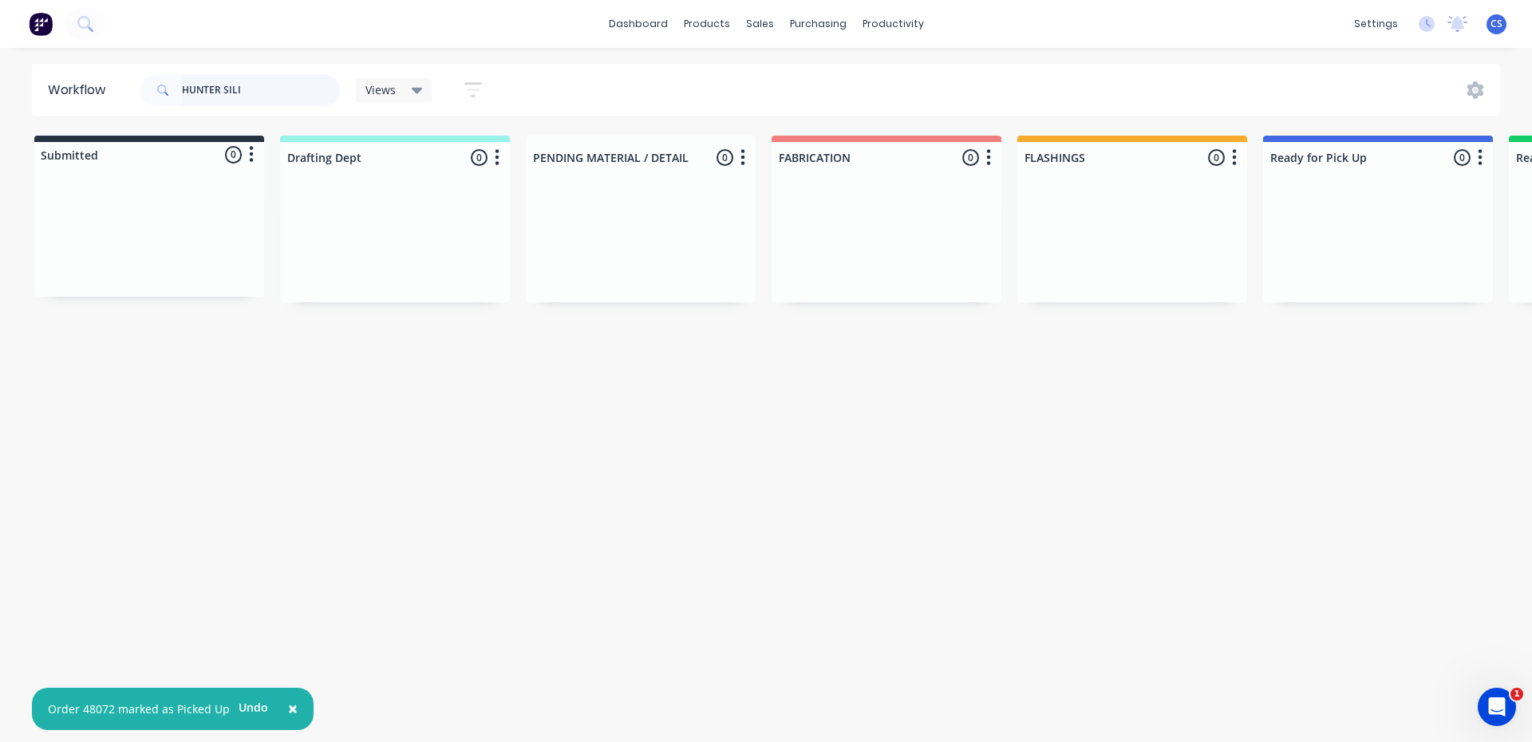
drag, startPoint x: 260, startPoint y: 86, endPoint x: 142, endPoint y: 86, distance: 118.1
click at [142, 86] on div "HUNTER SILI" at bounding box center [239, 90] width 199 height 32
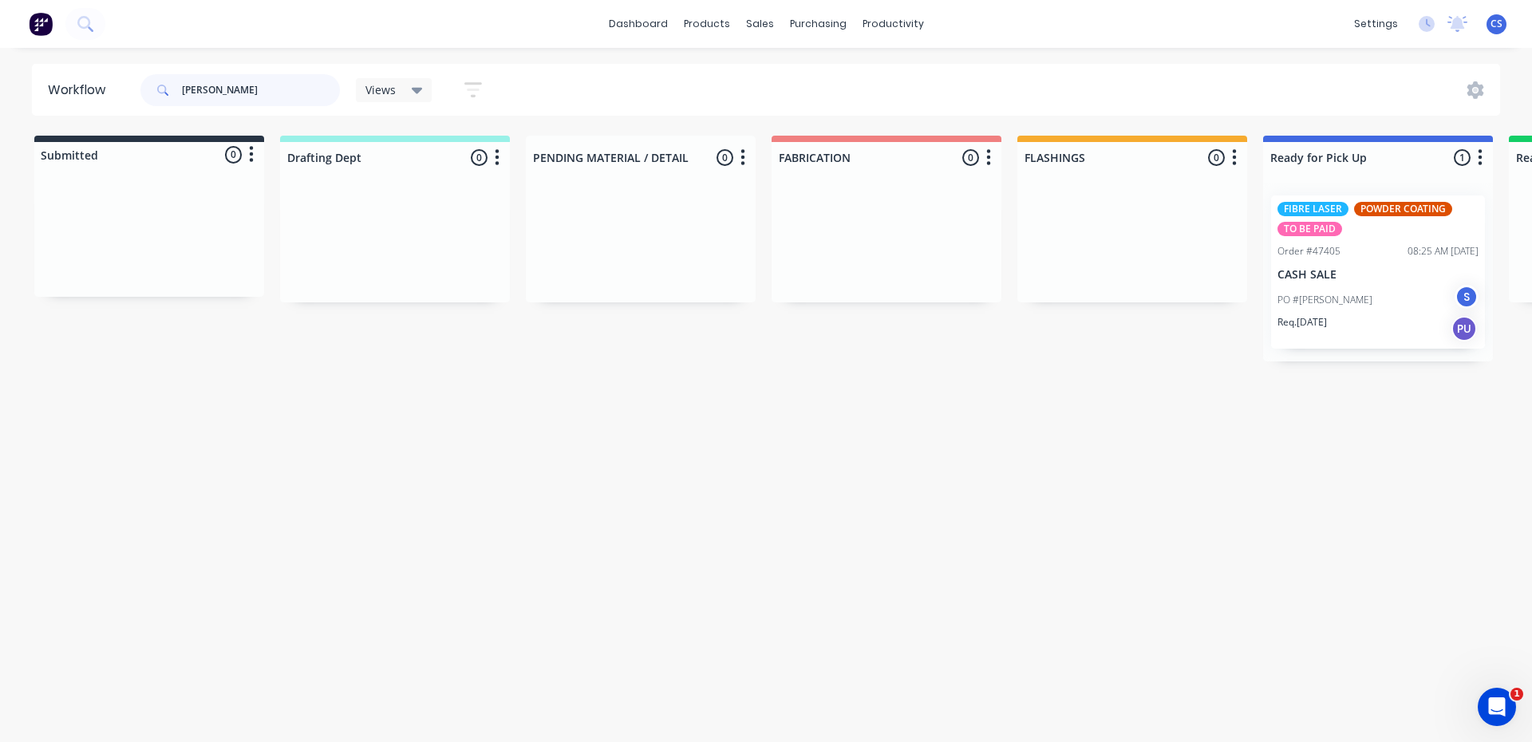
type input "[PERSON_NAME]"
click at [1334, 297] on p "PO #[PERSON_NAME]" at bounding box center [1324, 300] width 95 height 14
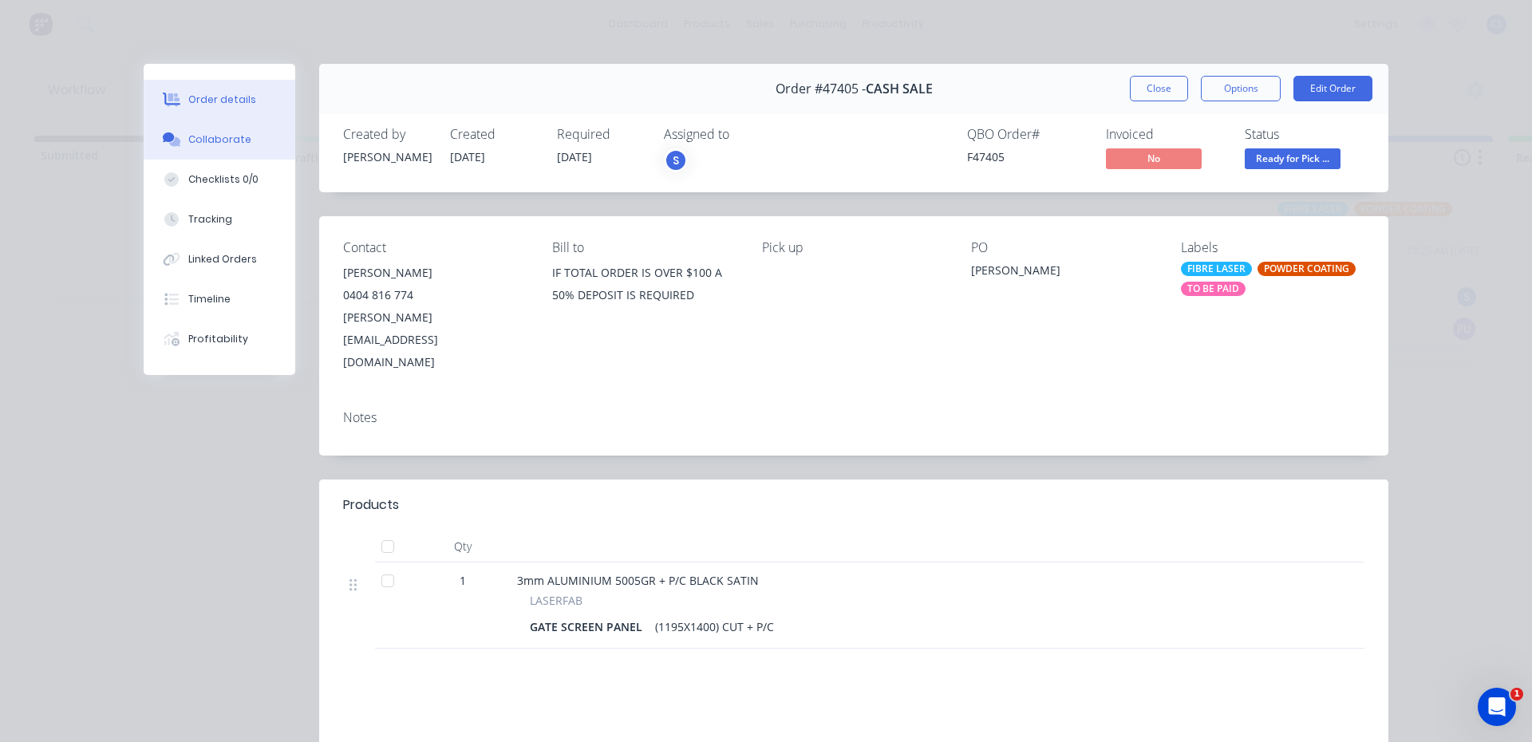
click at [223, 142] on div "Collaborate" at bounding box center [219, 139] width 63 height 14
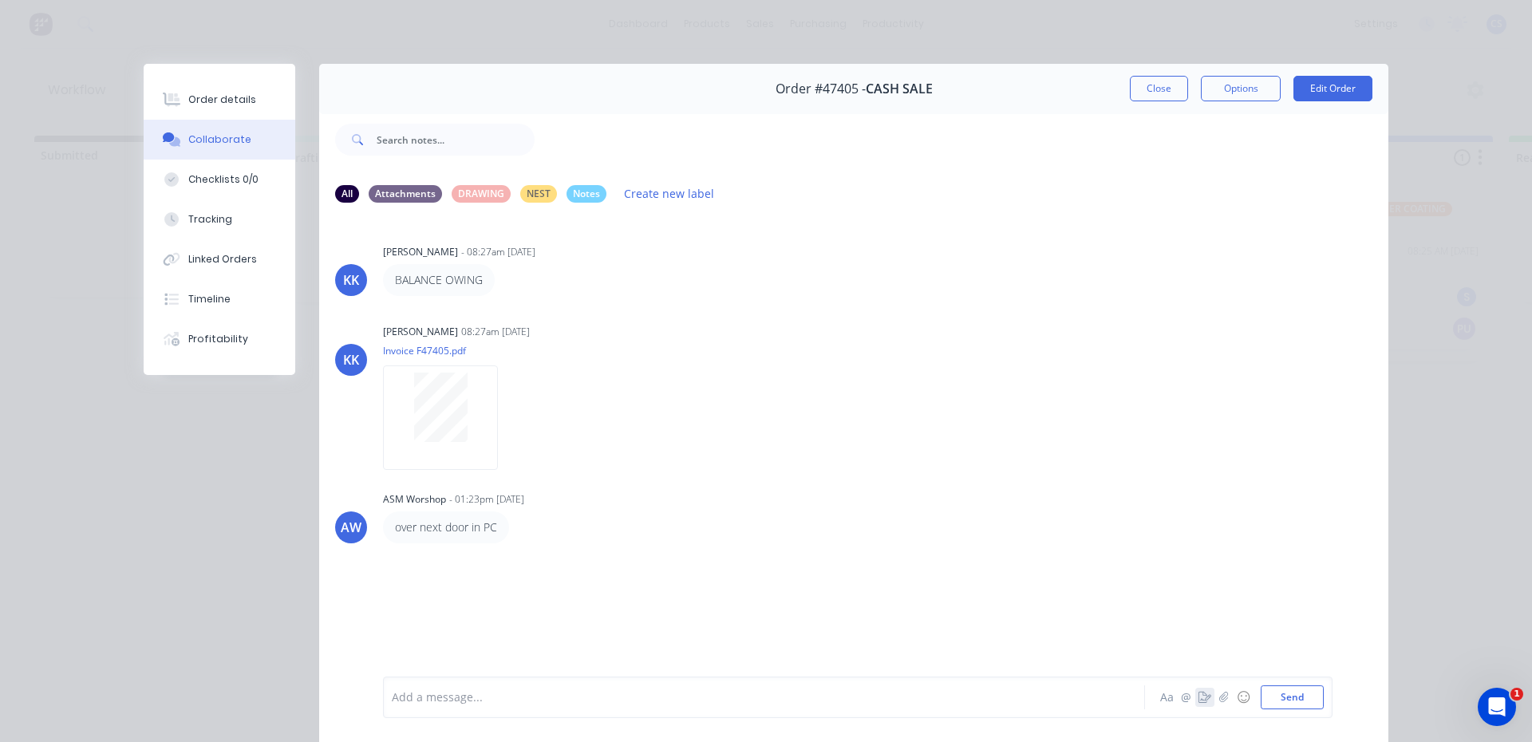
click at [1195, 705] on button "button" at bounding box center [1204, 697] width 19 height 19
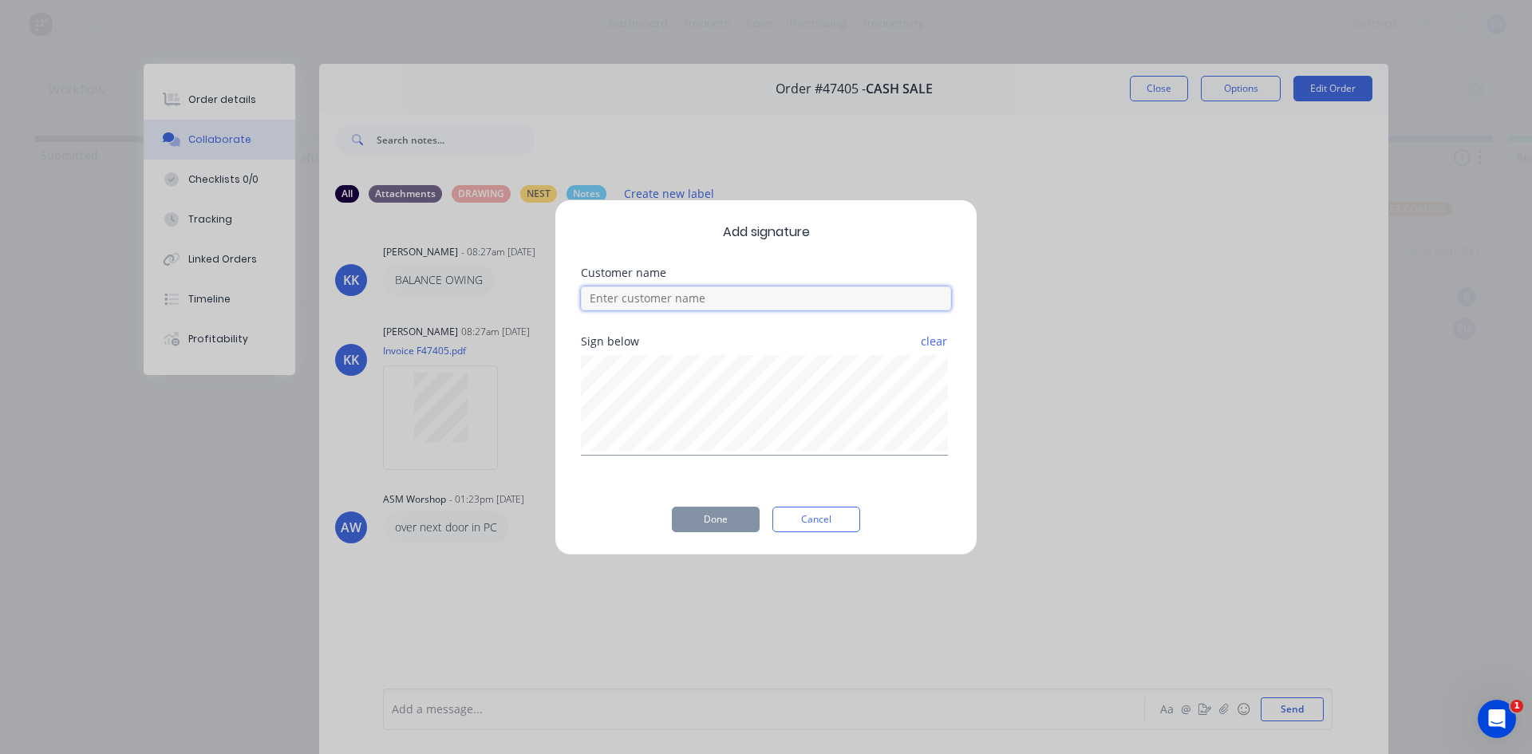
click at [813, 298] on input at bounding box center [766, 298] width 370 height 24
type input "[PERSON_NAME]"
click at [726, 517] on button "Done" at bounding box center [716, 520] width 88 height 26
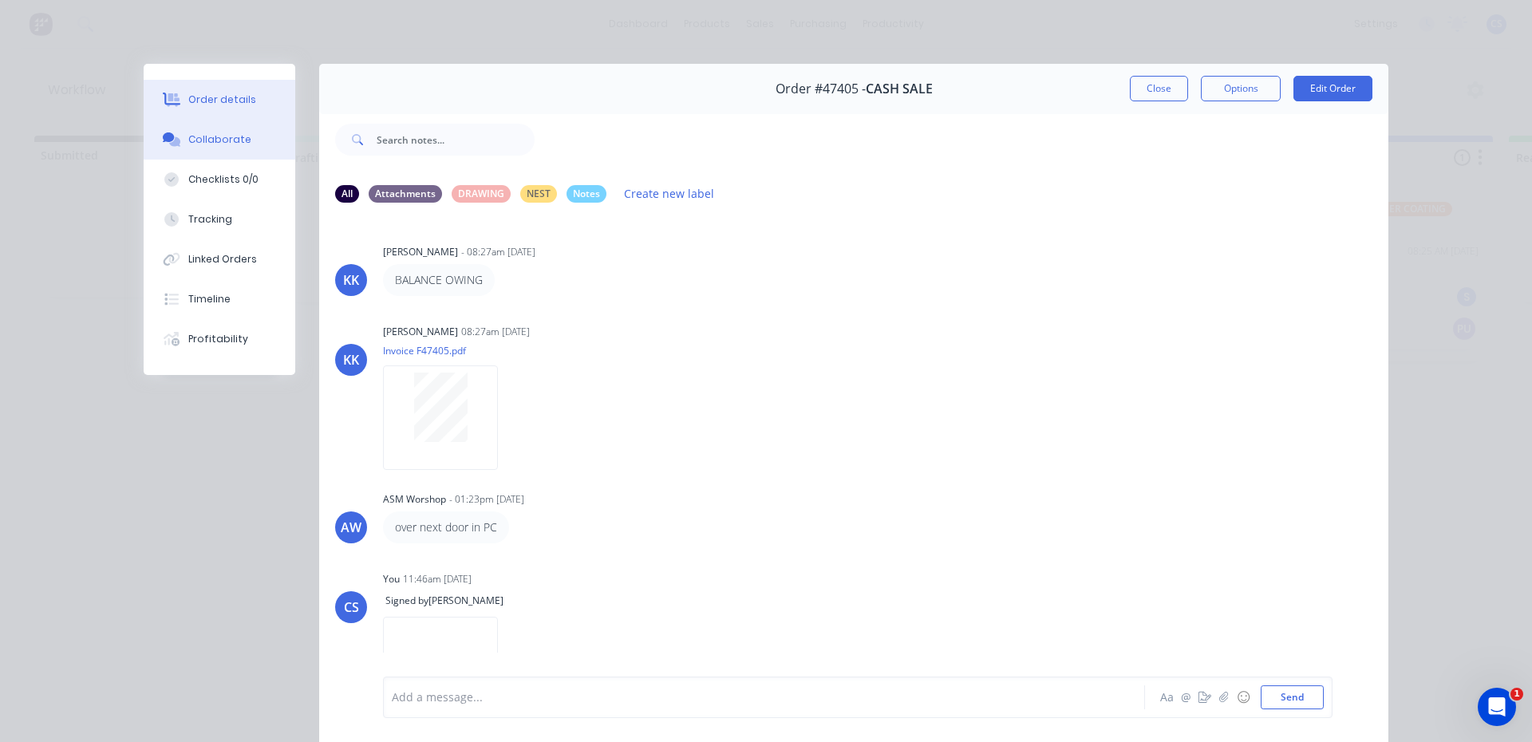
click at [178, 99] on button "Order details" at bounding box center [220, 100] width 152 height 40
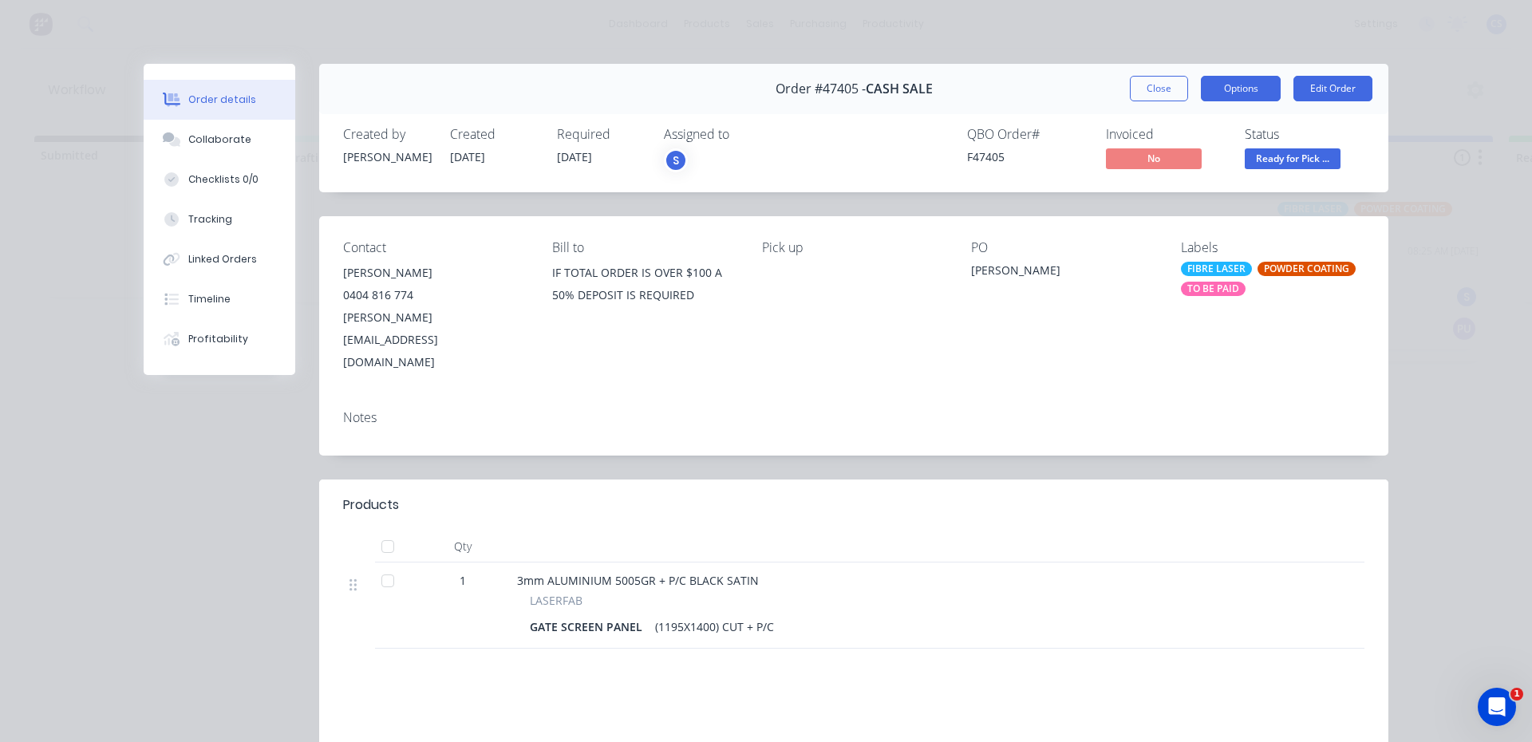
click at [1202, 90] on button "Options" at bounding box center [1241, 89] width 80 height 26
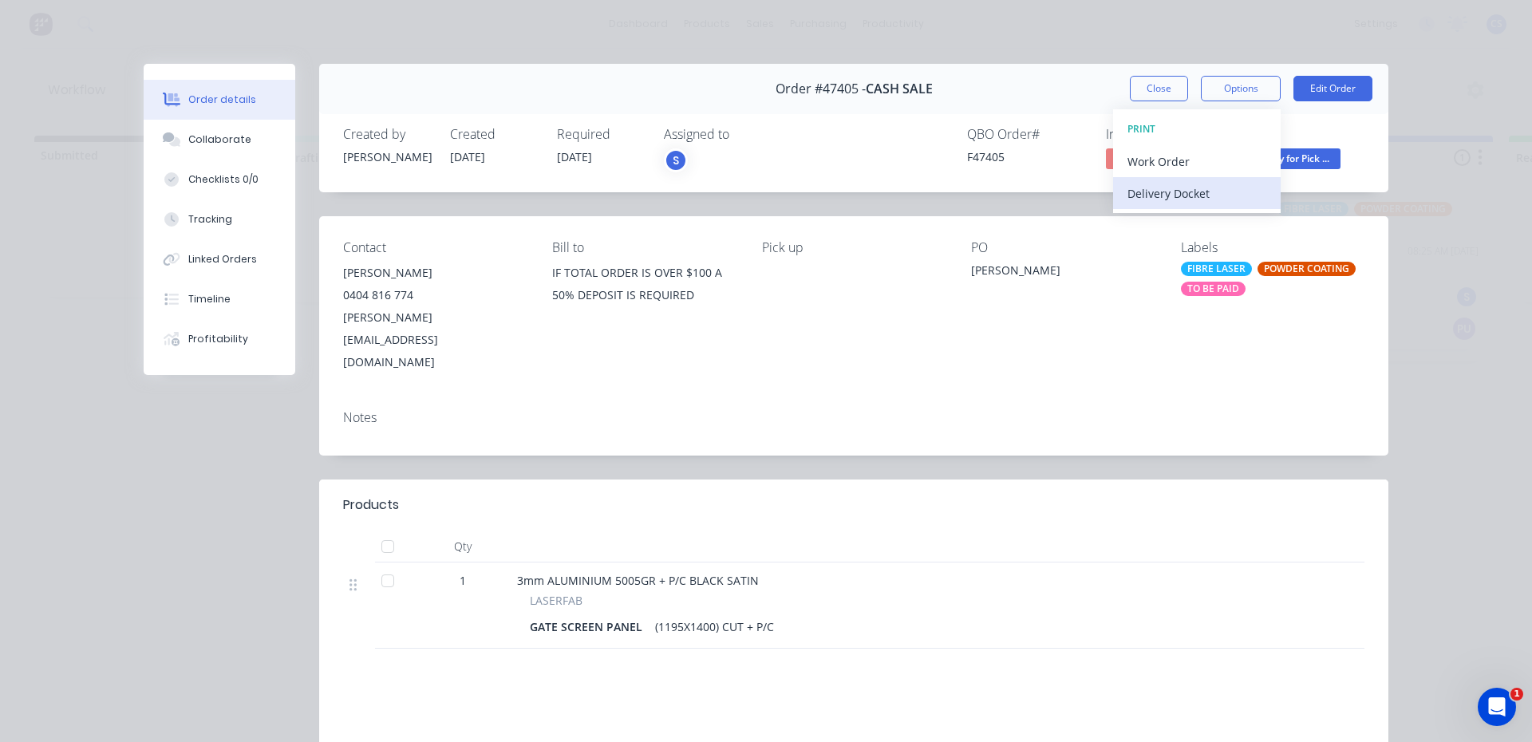
click at [1168, 198] on div "Delivery Docket" at bounding box center [1196, 193] width 139 height 23
click at [1145, 192] on div "Standard" at bounding box center [1196, 193] width 139 height 23
click at [1358, 136] on div "Status" at bounding box center [1305, 134] width 120 height 15
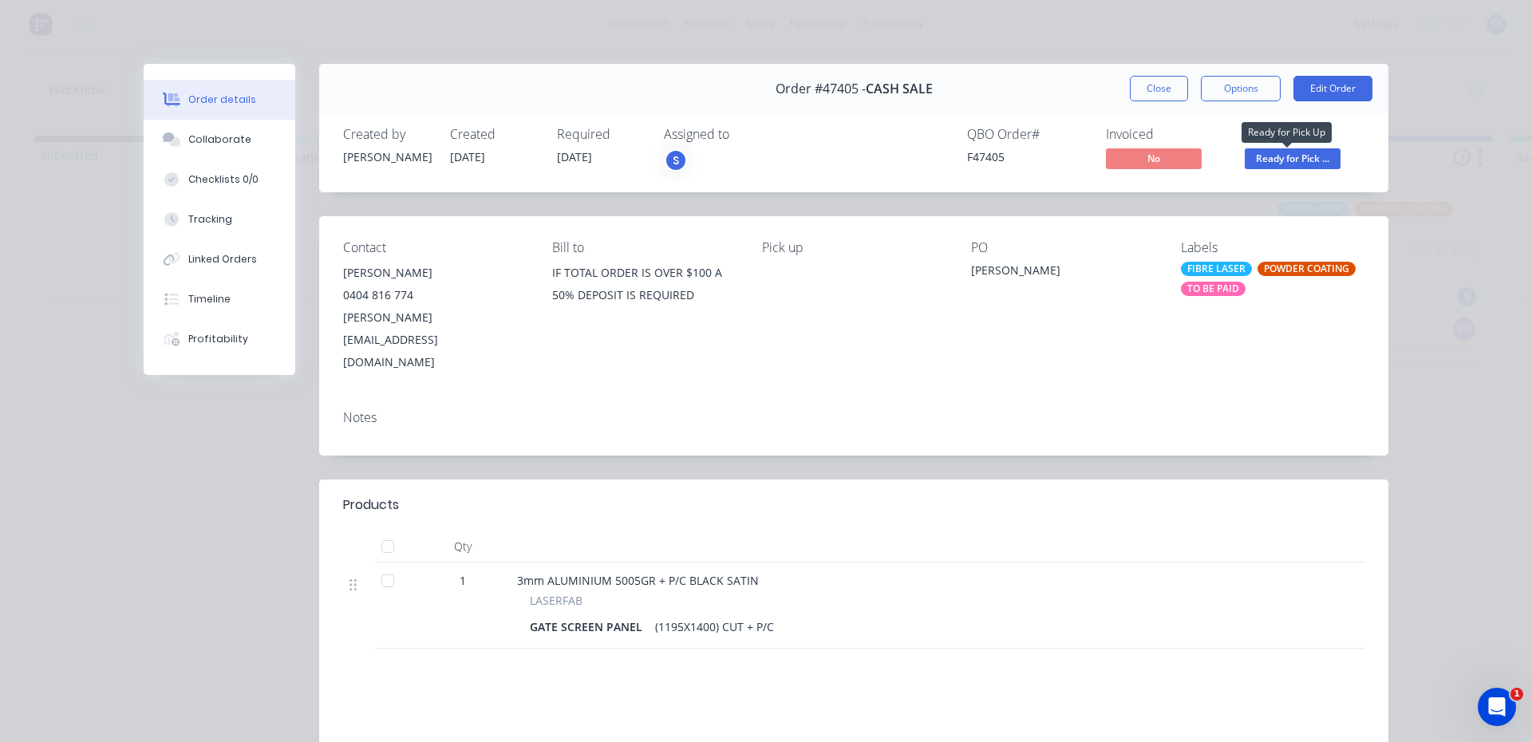
click at [1285, 152] on span "Ready for Pick ..." at bounding box center [1293, 158] width 96 height 20
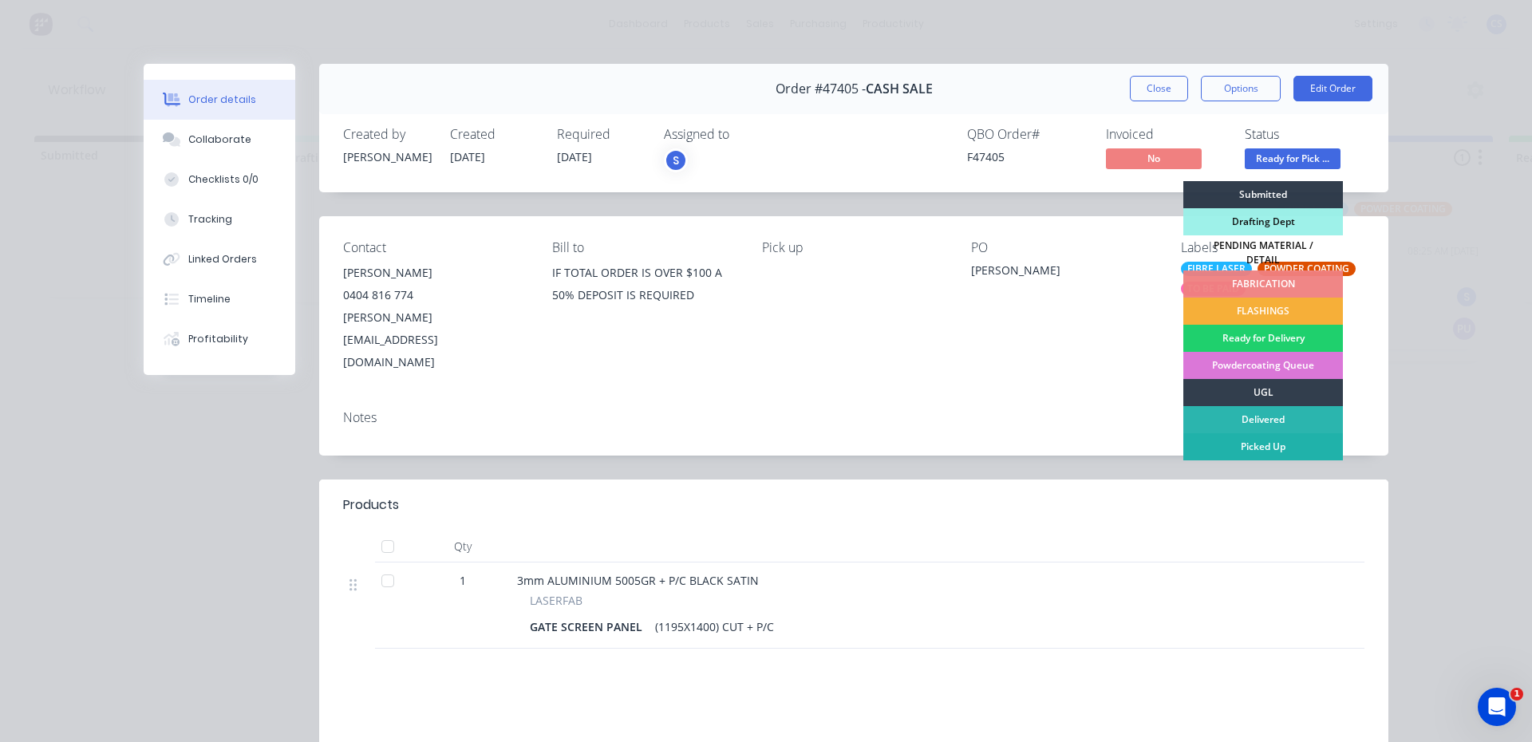
click at [1264, 442] on div "Picked Up" at bounding box center [1263, 446] width 160 height 27
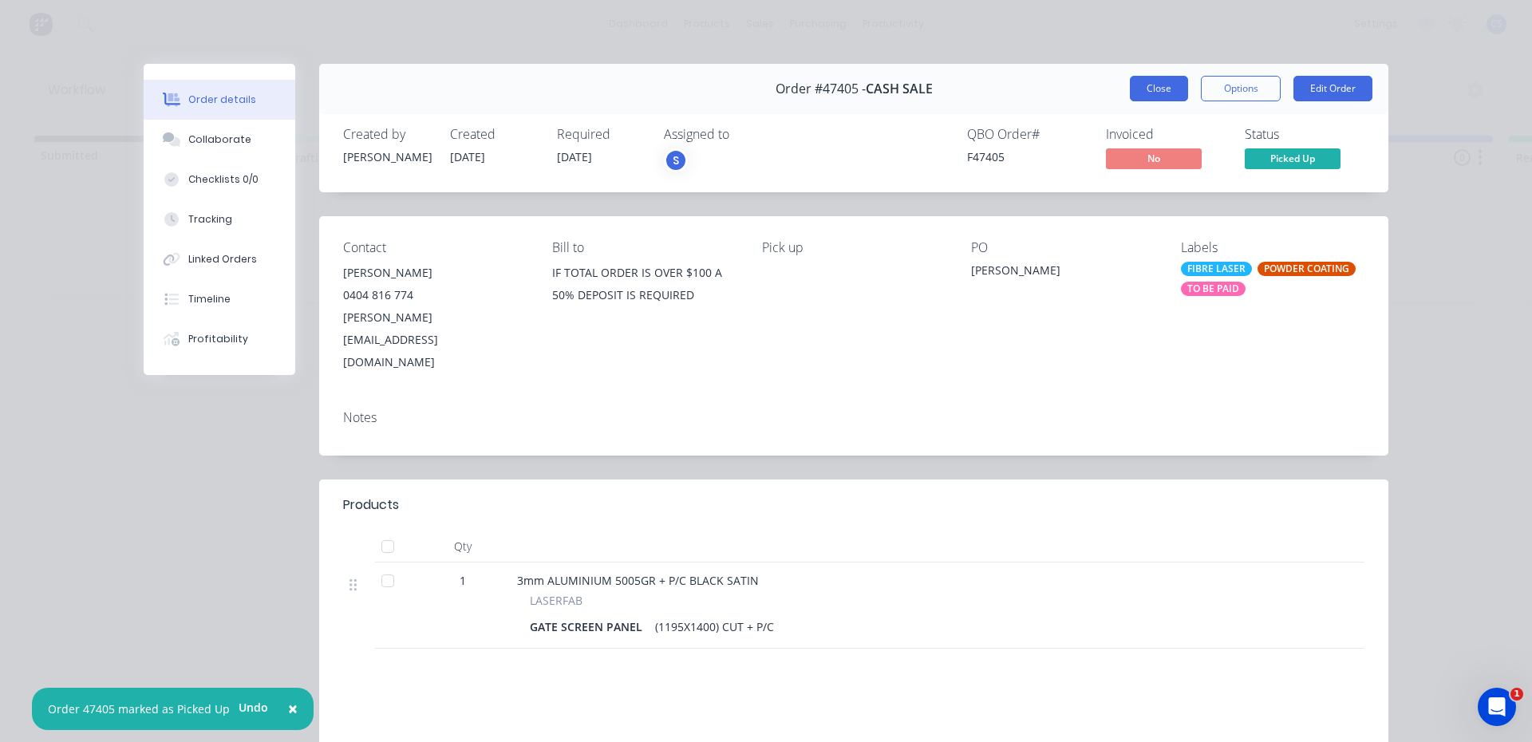
click at [1159, 90] on button "Close" at bounding box center [1159, 89] width 58 height 26
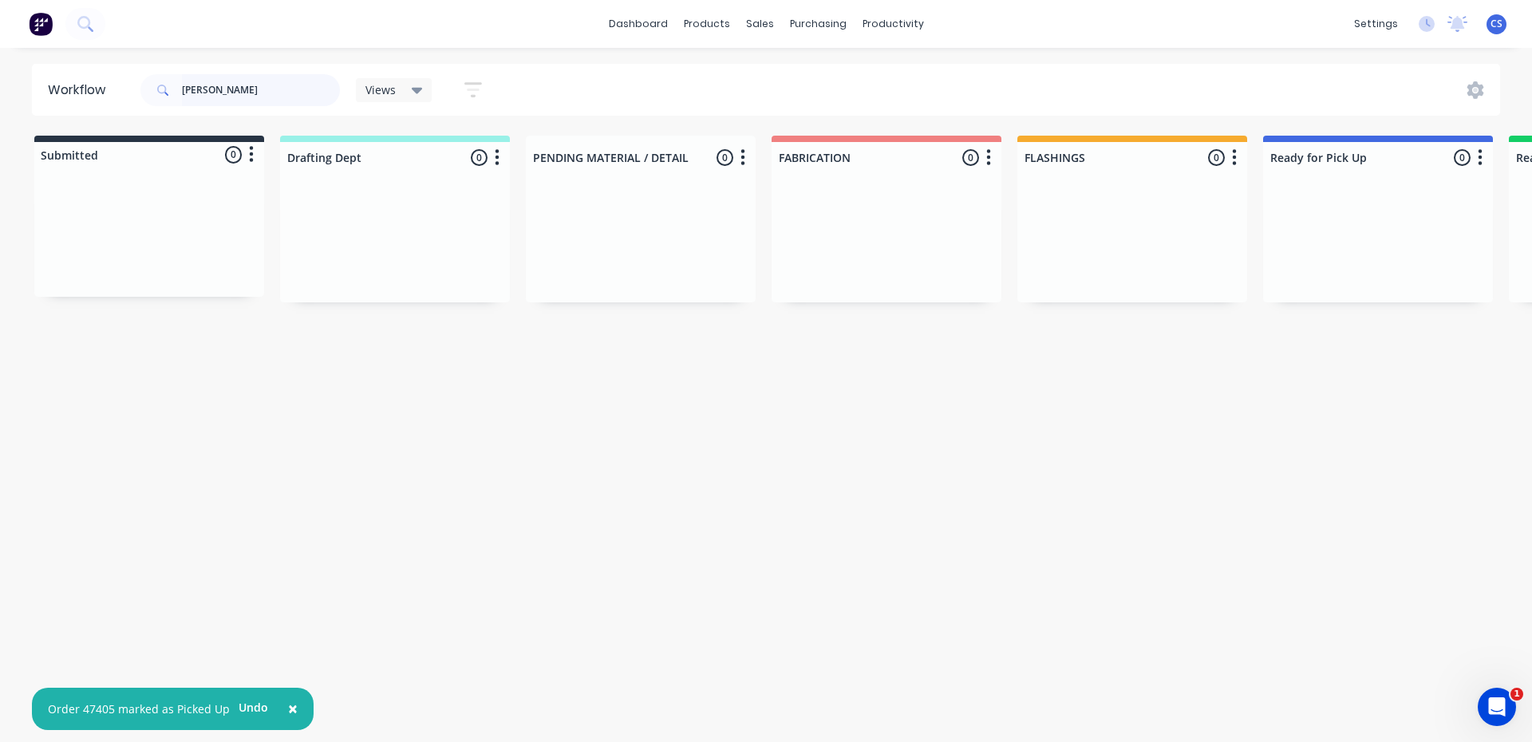
drag, startPoint x: 253, startPoint y: 102, endPoint x: 6, endPoint y: 57, distance: 250.6
click at [6, 57] on div "× Order 47405 marked as Picked Up Undo dashboard products sales purchasing prod…" at bounding box center [766, 323] width 1532 height 646
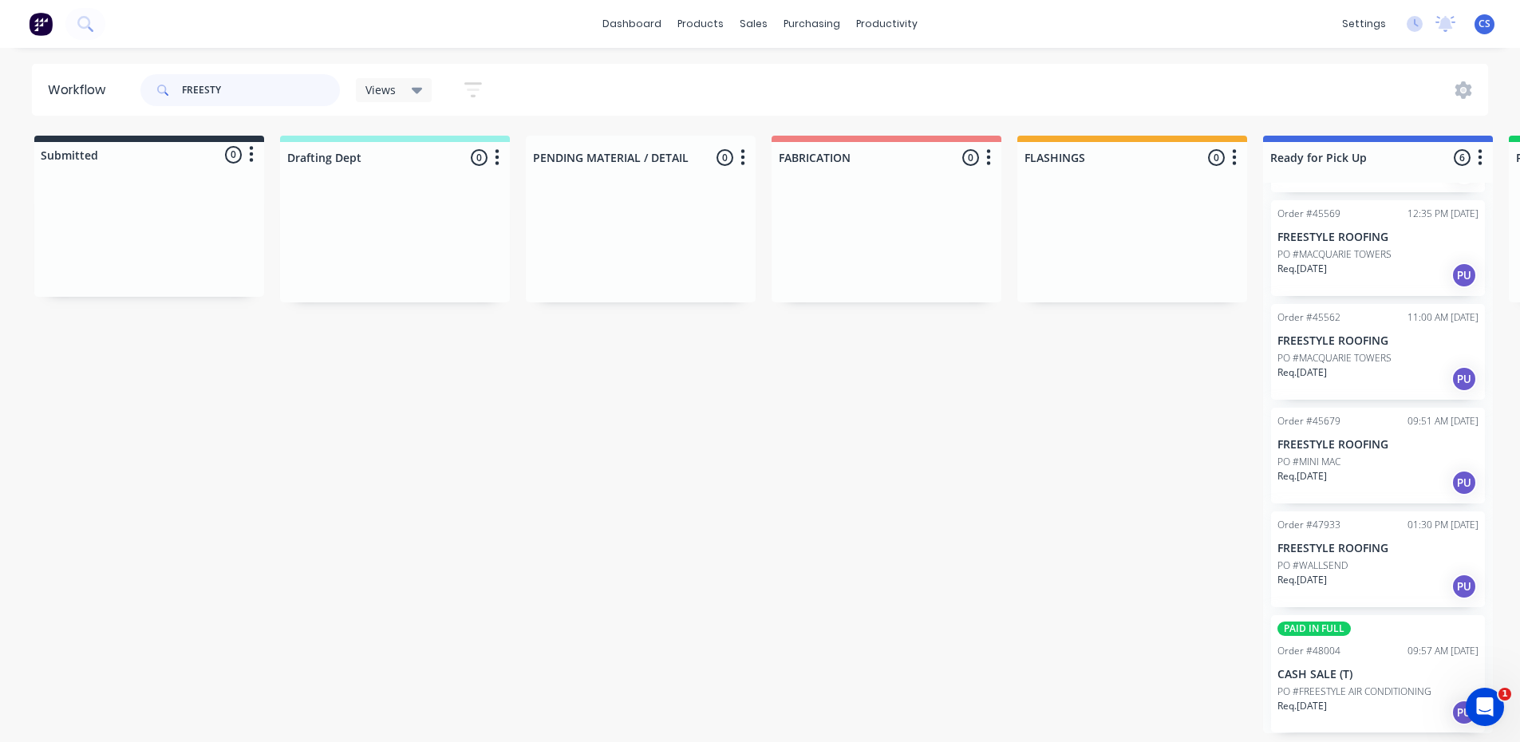
scroll to position [3, 0]
type input "FREESTY"
click at [1360, 703] on div "Req. [DATE] PU" at bounding box center [1377, 712] width 201 height 27
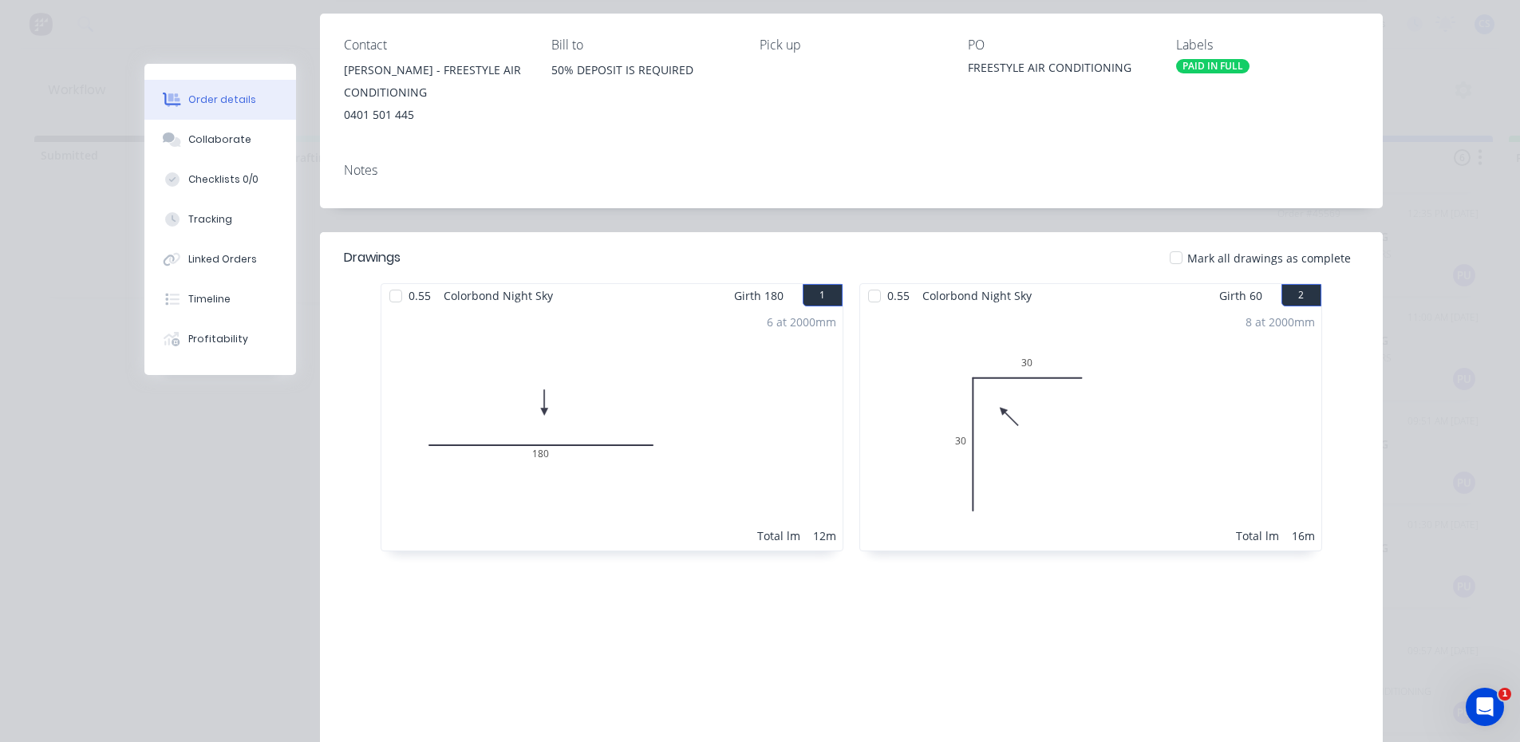
scroll to position [327, 0]
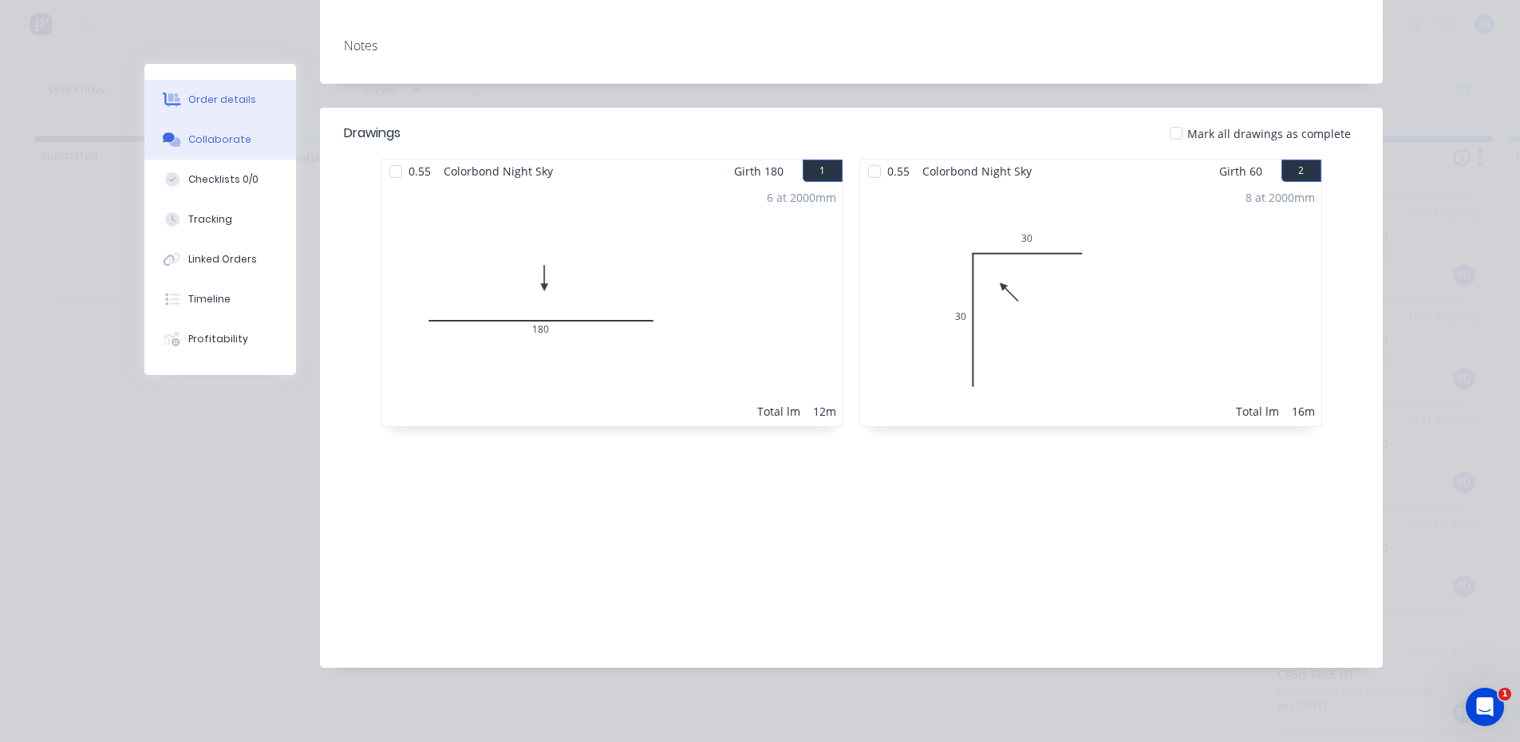
click at [188, 138] on div "Collaborate" at bounding box center [219, 139] width 63 height 14
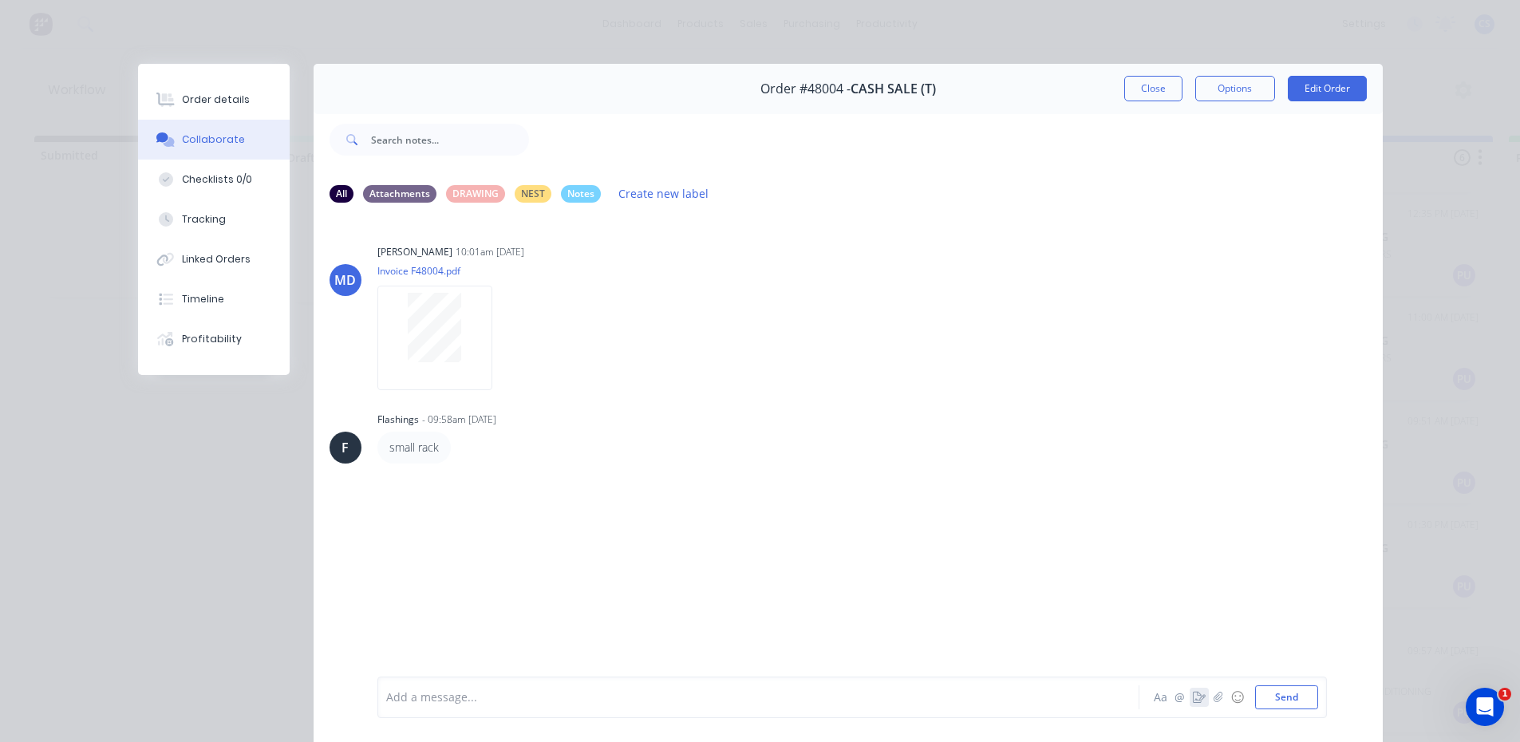
click at [1193, 702] on icon "button" at bounding box center [1199, 697] width 13 height 11
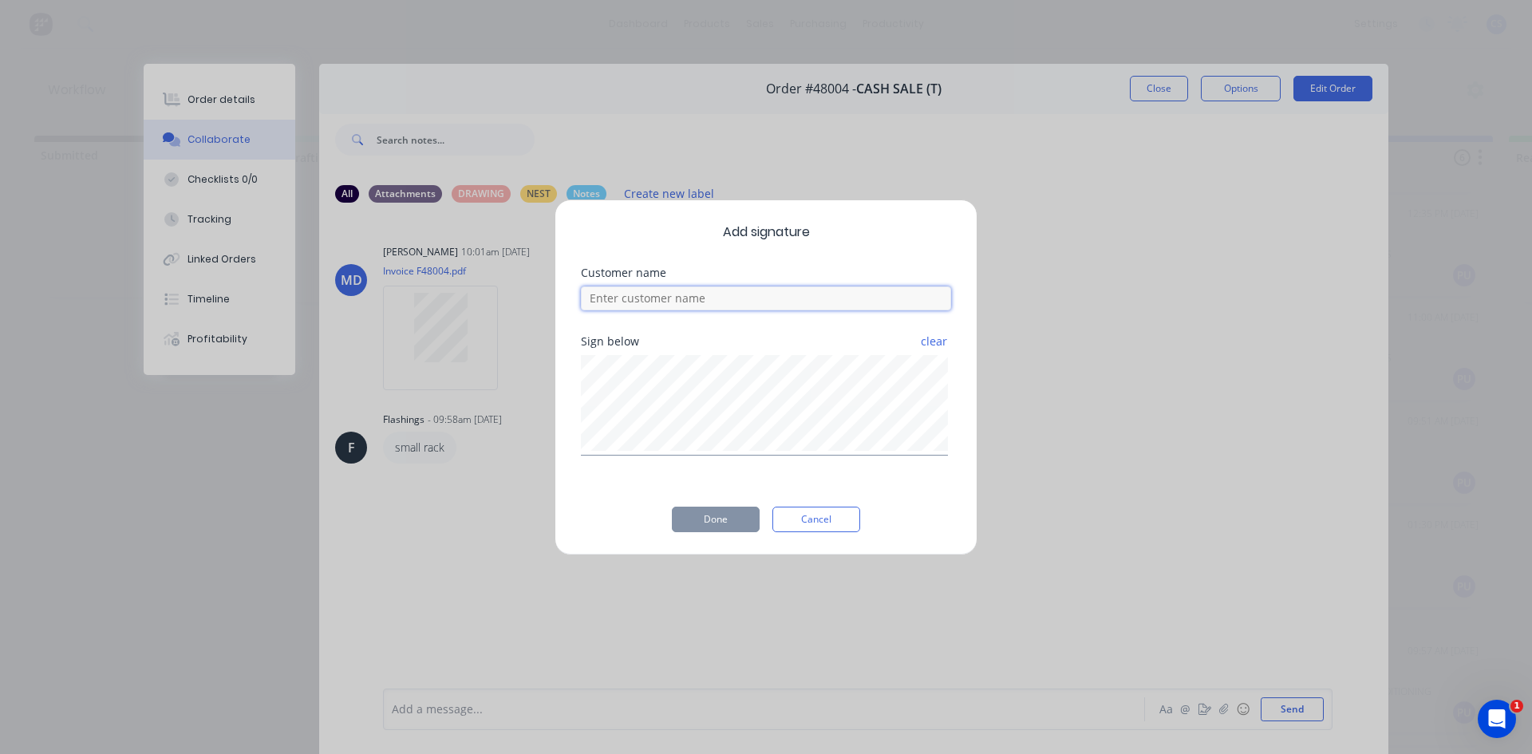
click at [762, 292] on input at bounding box center [766, 298] width 370 height 24
type input "TAJ"
click at [709, 519] on button "Done" at bounding box center [716, 520] width 88 height 26
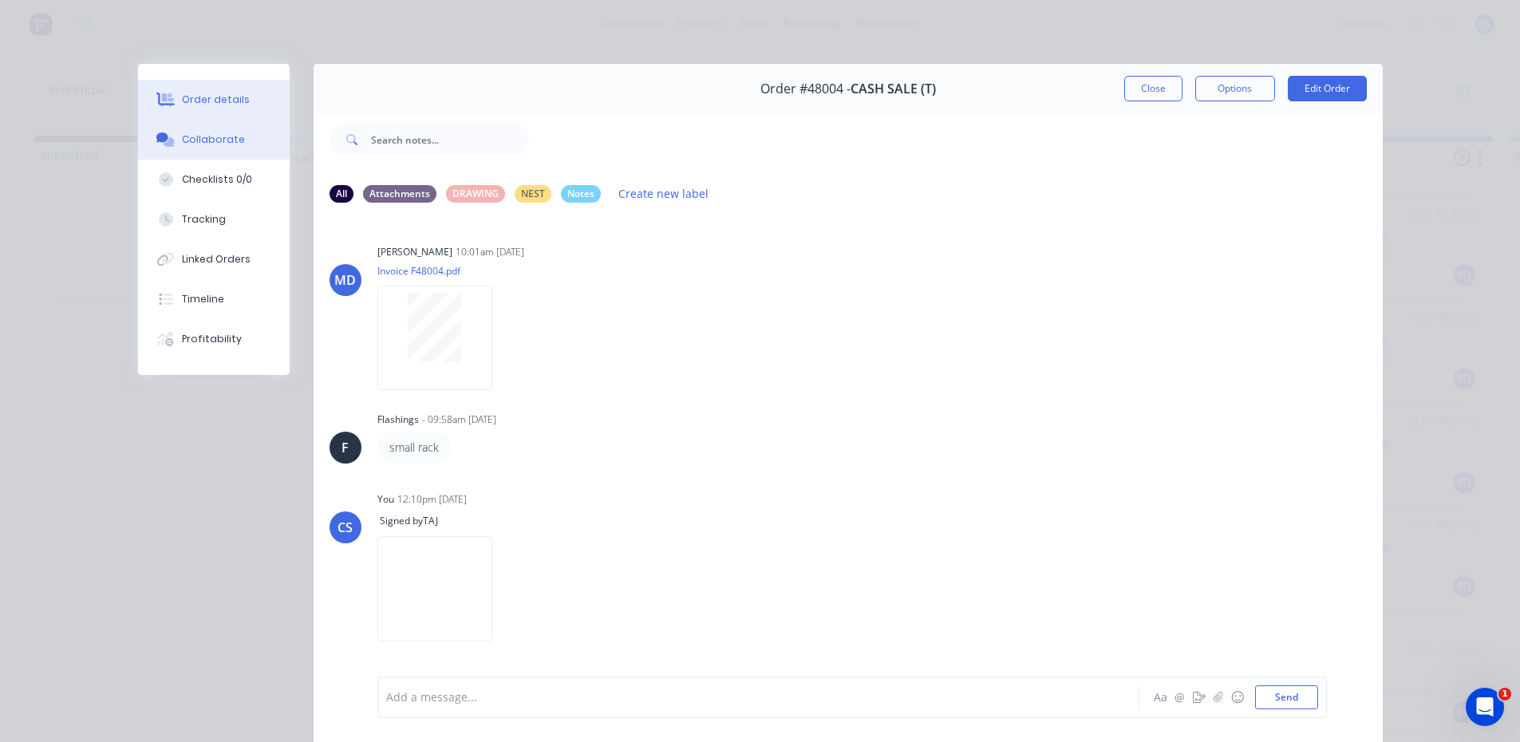
click at [209, 96] on div "Order details" at bounding box center [216, 100] width 68 height 14
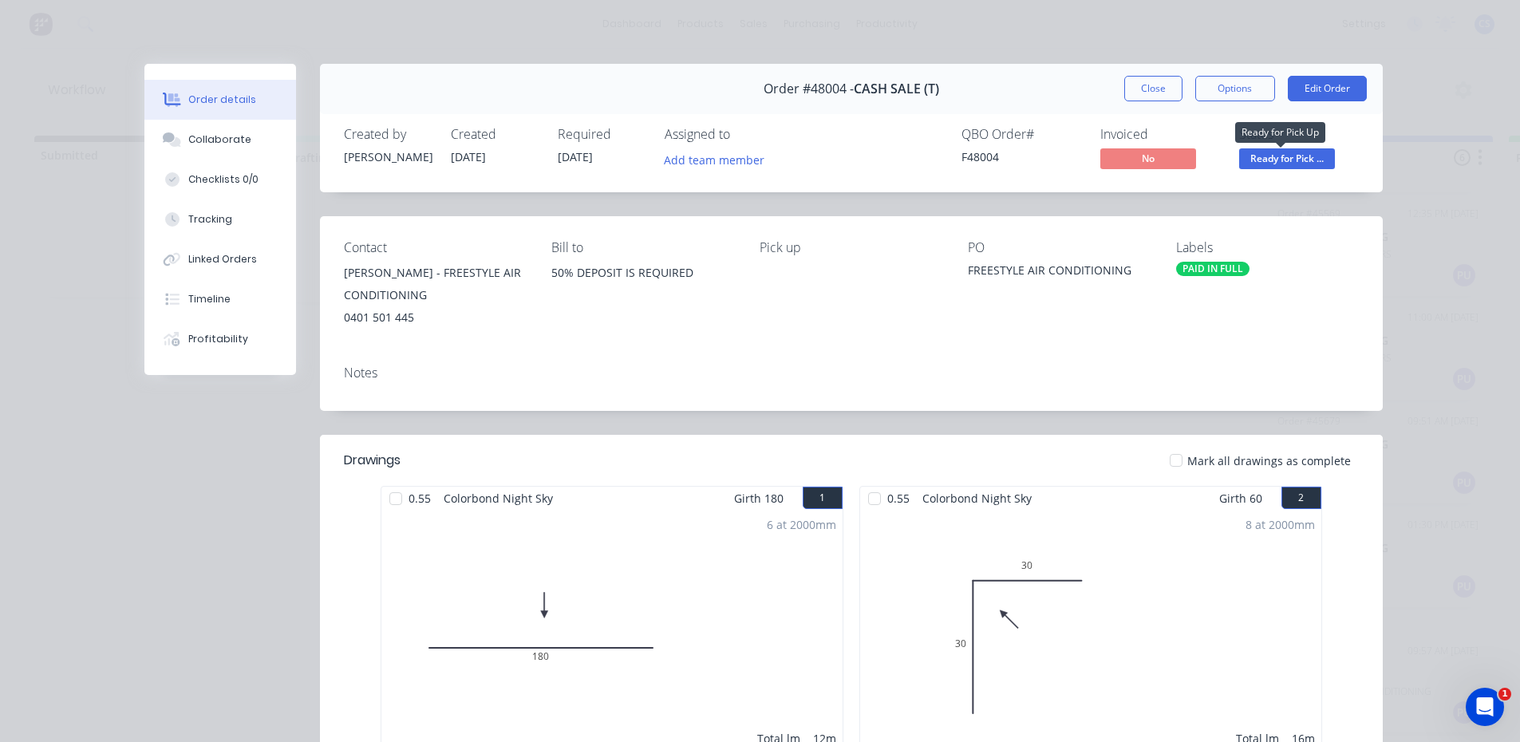
click at [1266, 161] on span "Ready for Pick ..." at bounding box center [1287, 158] width 96 height 20
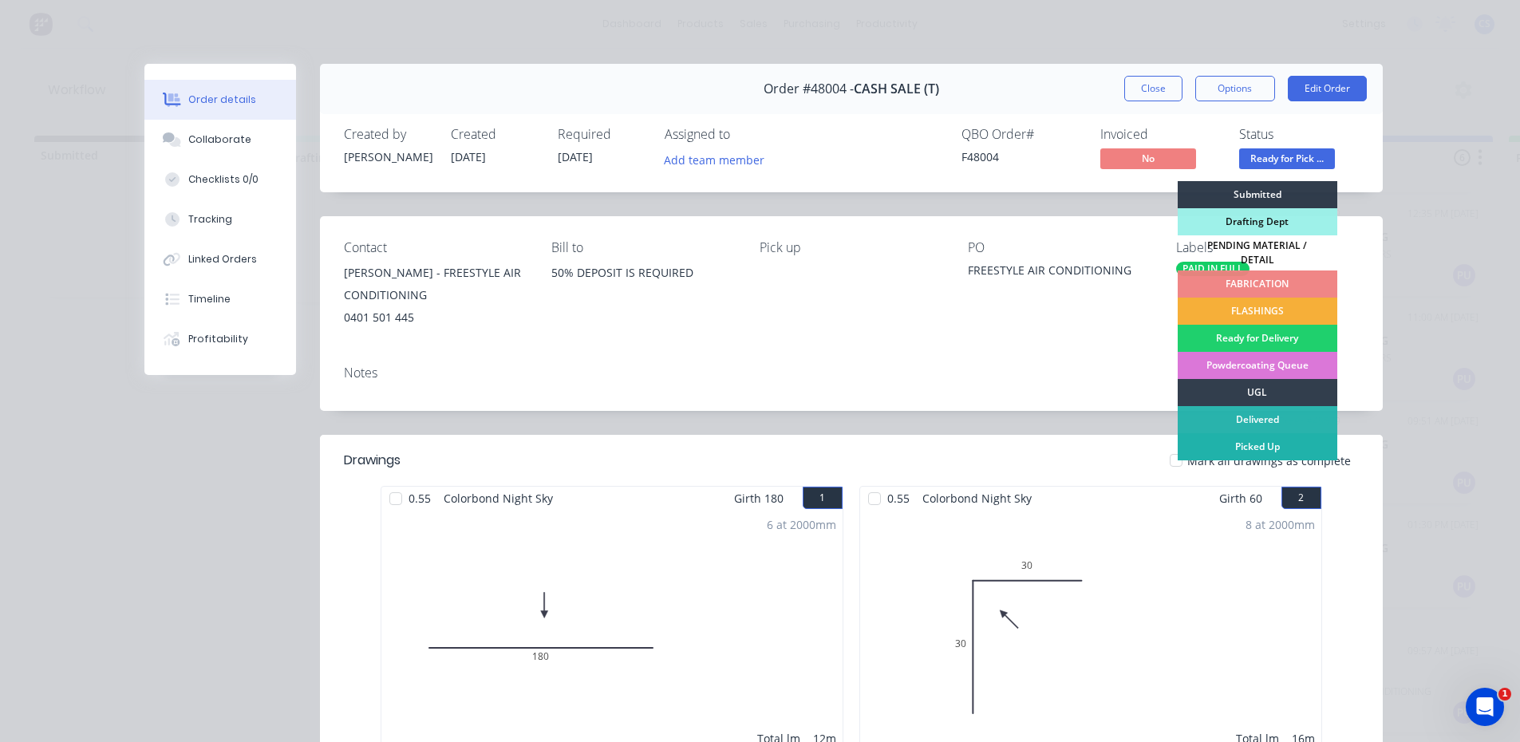
click at [1278, 445] on div "Picked Up" at bounding box center [1258, 446] width 160 height 27
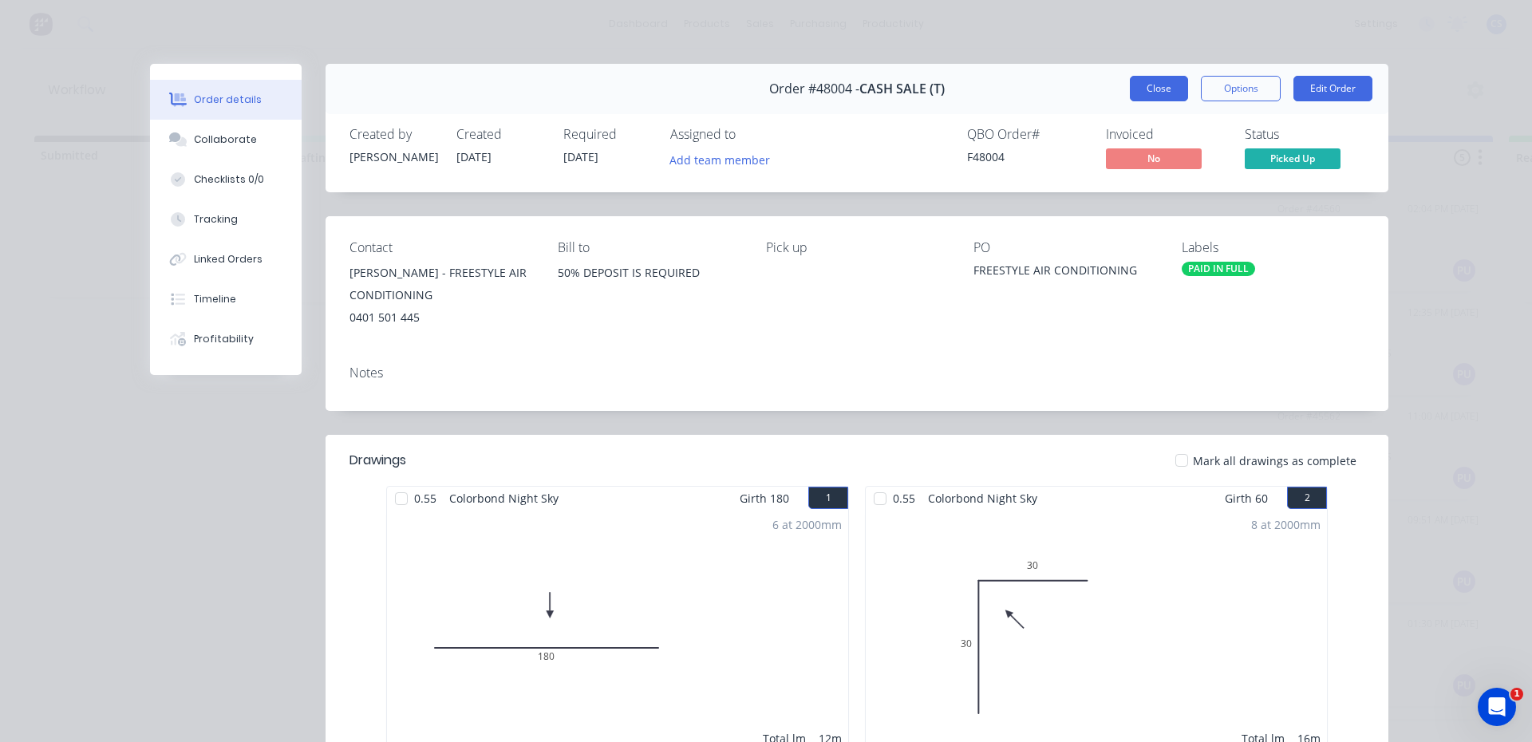
click at [1152, 93] on button "Close" at bounding box center [1159, 89] width 58 height 26
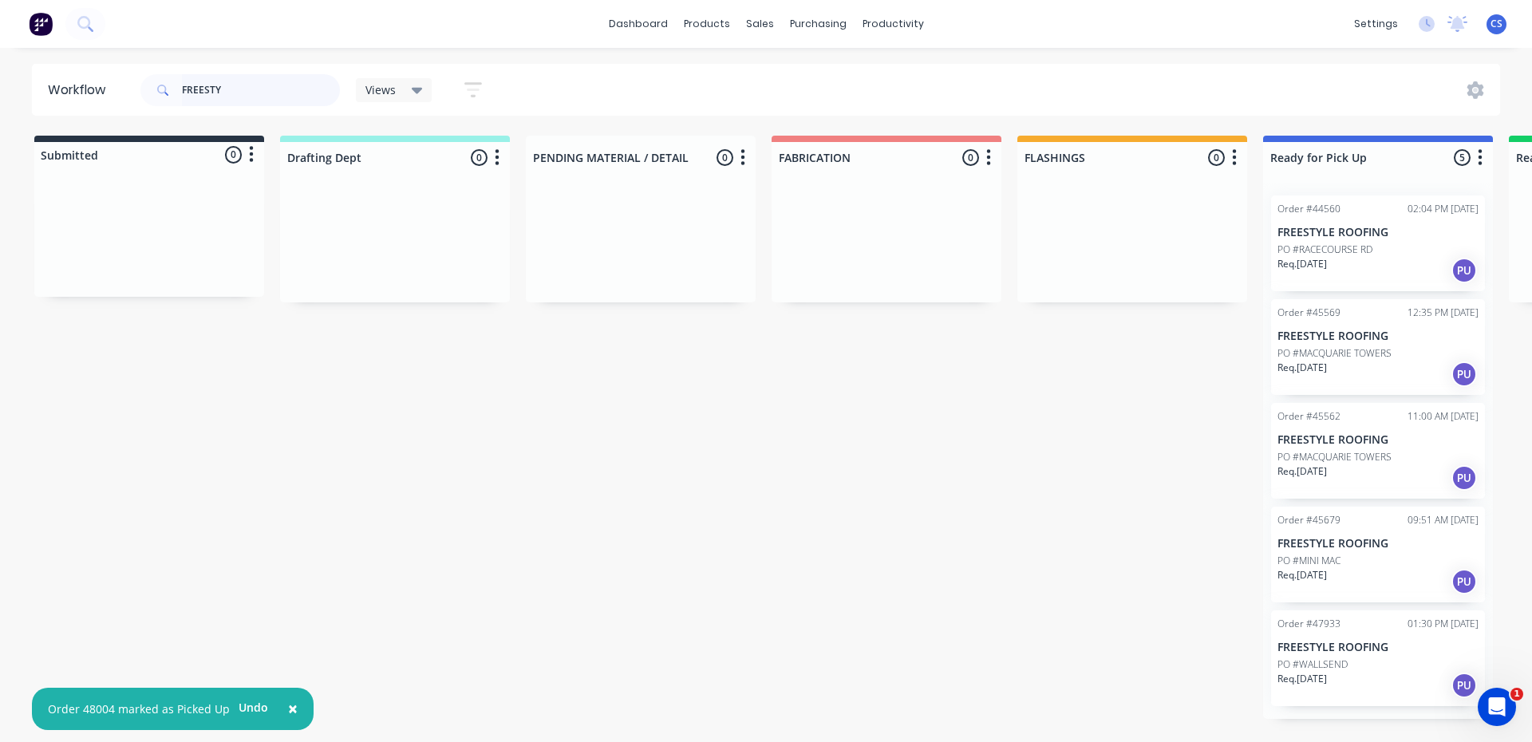
drag, startPoint x: 301, startPoint y: 86, endPoint x: 127, endPoint y: 49, distance: 177.8
click at [127, 49] on div "× Order 48004 marked as Picked Up Undo dashboard products sales purchasing prod…" at bounding box center [766, 323] width 1532 height 646
